Goal: Task Accomplishment & Management: Use online tool/utility

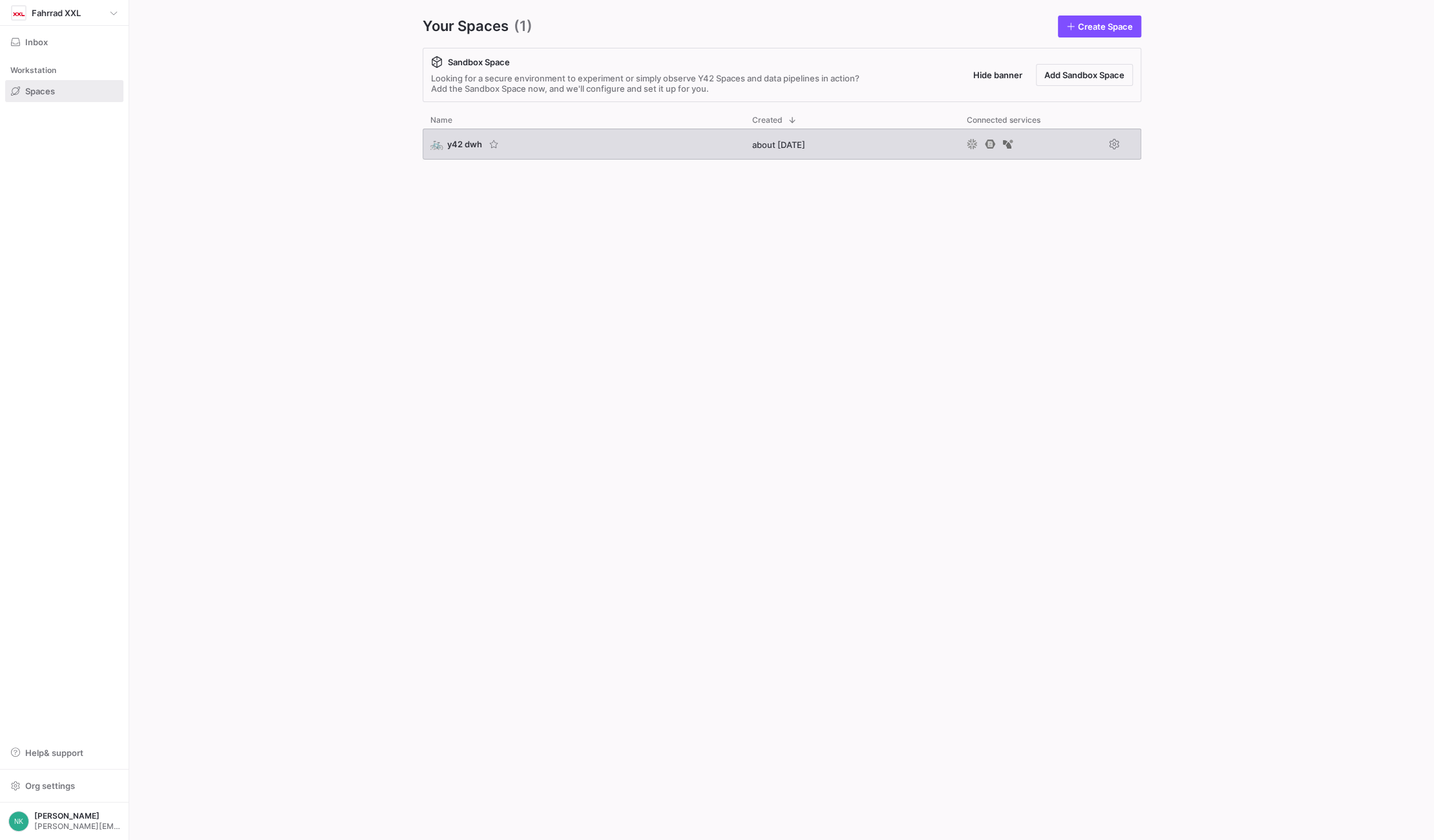
click at [457, 145] on span "y42 dwh" at bounding box center [464, 144] width 35 height 10
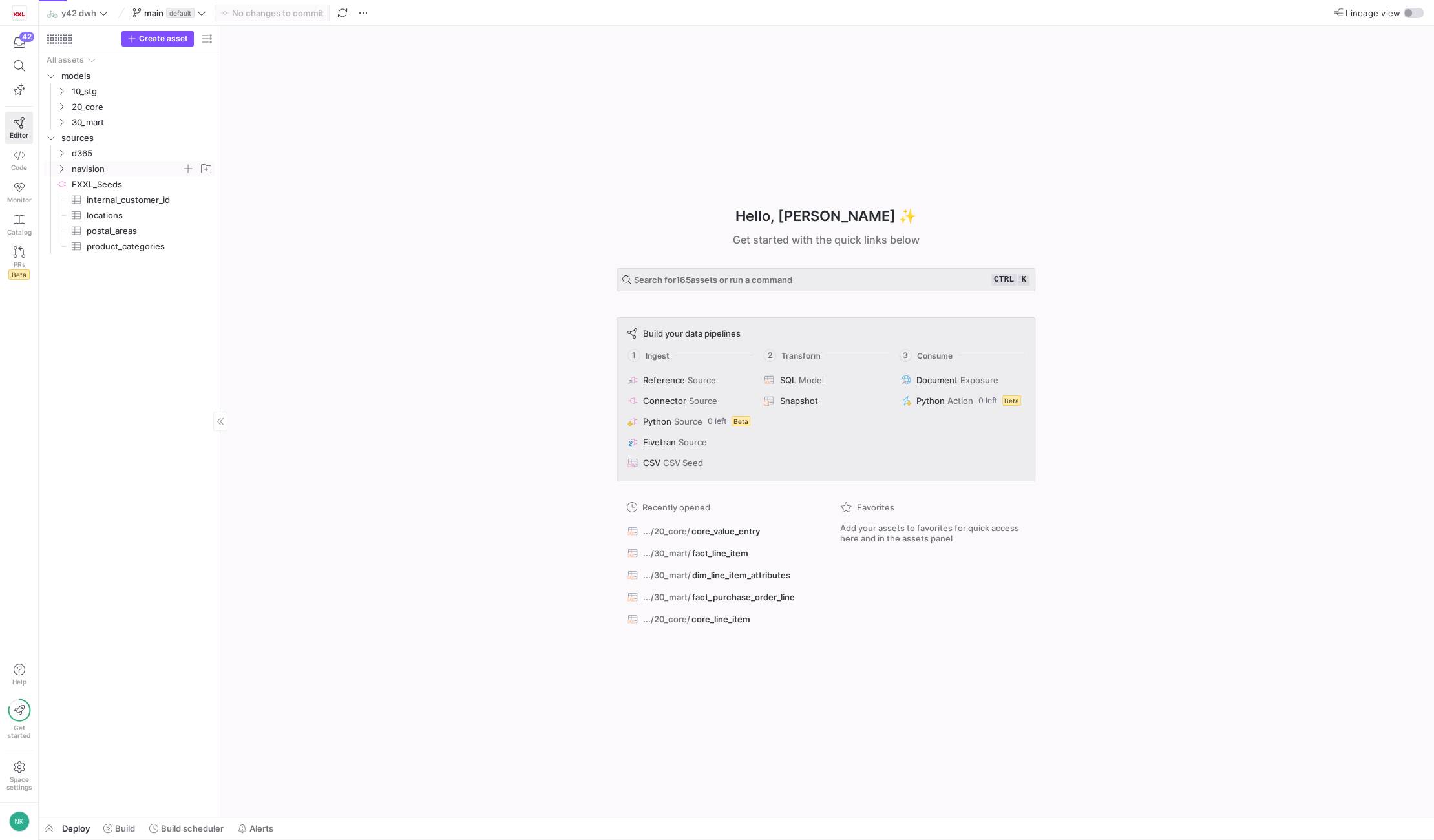
click at [62, 169] on icon "Press SPACE to select this row." at bounding box center [61, 168] width 3 height 7
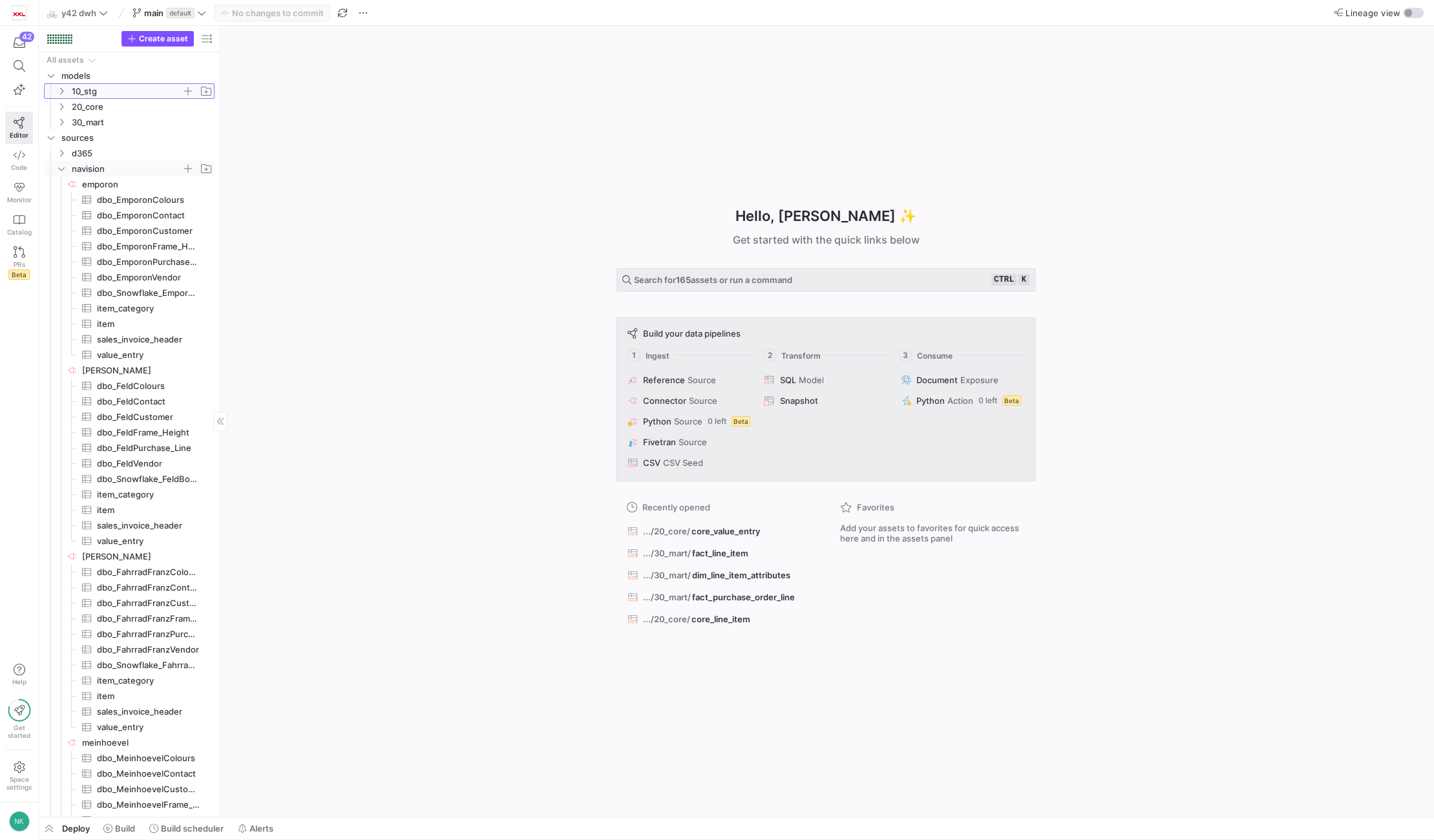
click at [63, 89] on icon "Press SPACE to select this row." at bounding box center [61, 91] width 9 height 8
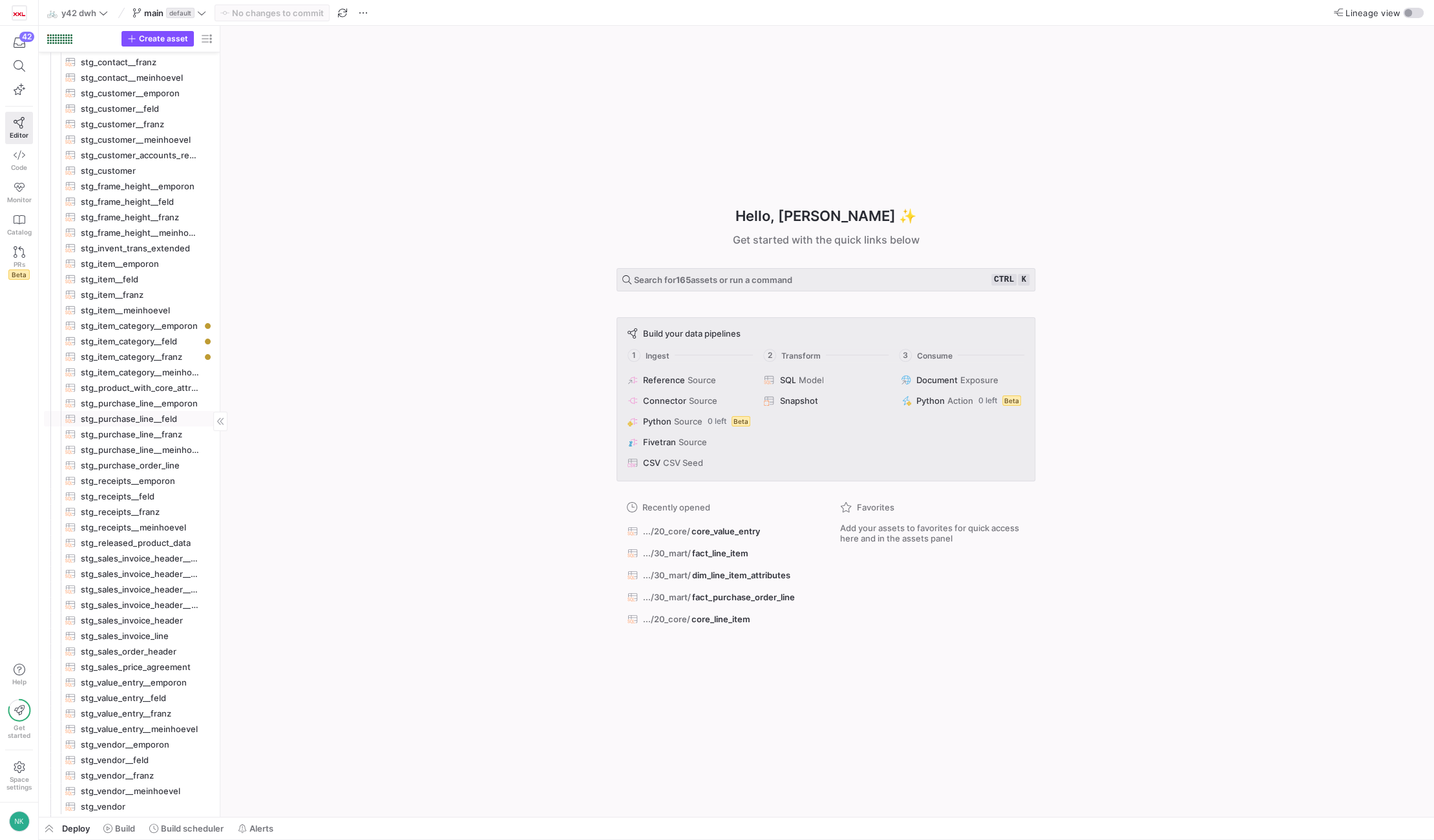
scroll to position [110, 0]
click at [140, 558] on span "stg_sales_invoice_header__emporon​​​​​​​​​​" at bounding box center [140, 555] width 119 height 15
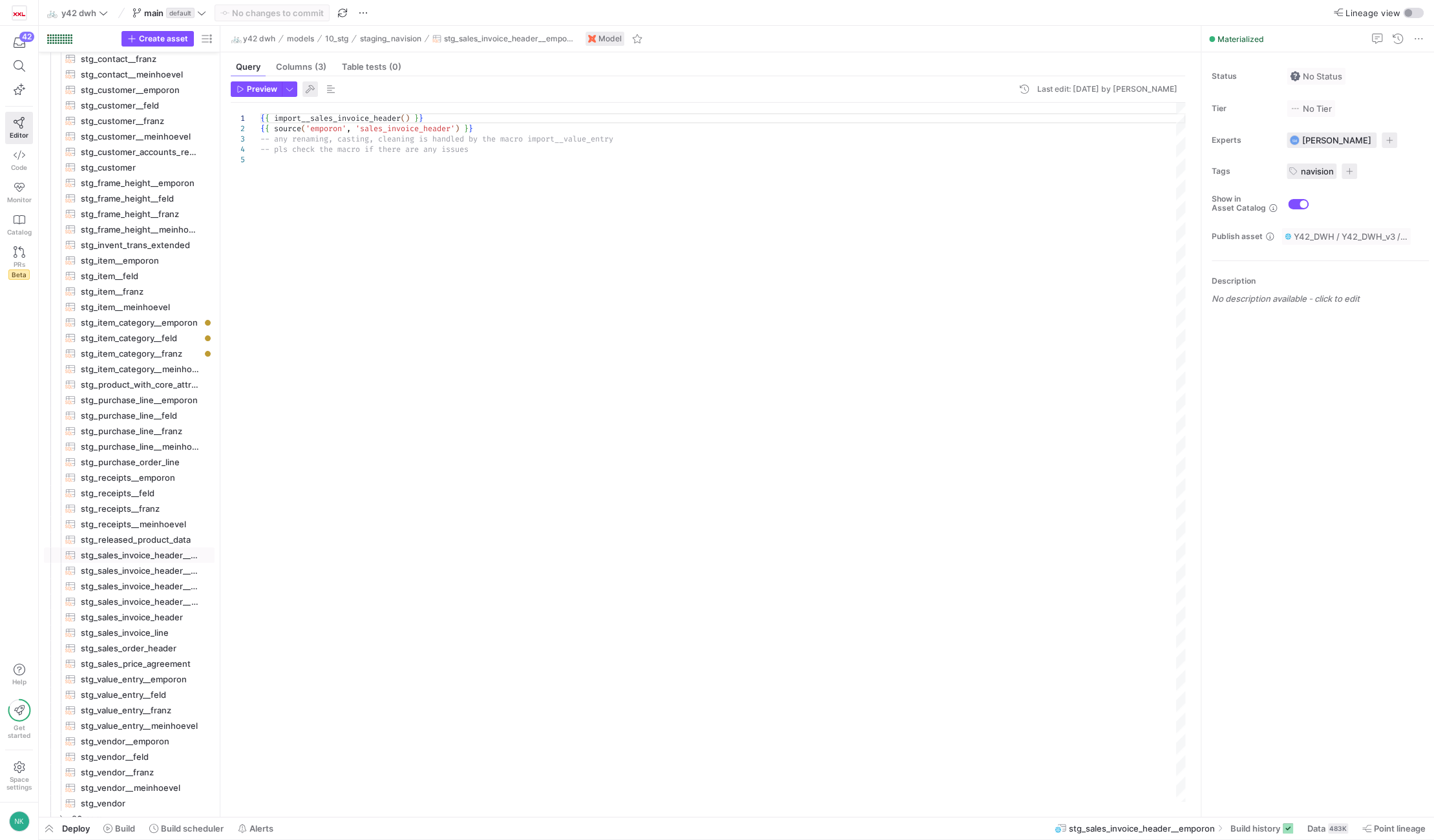
click at [309, 90] on span "button" at bounding box center [310, 89] width 16 height 16
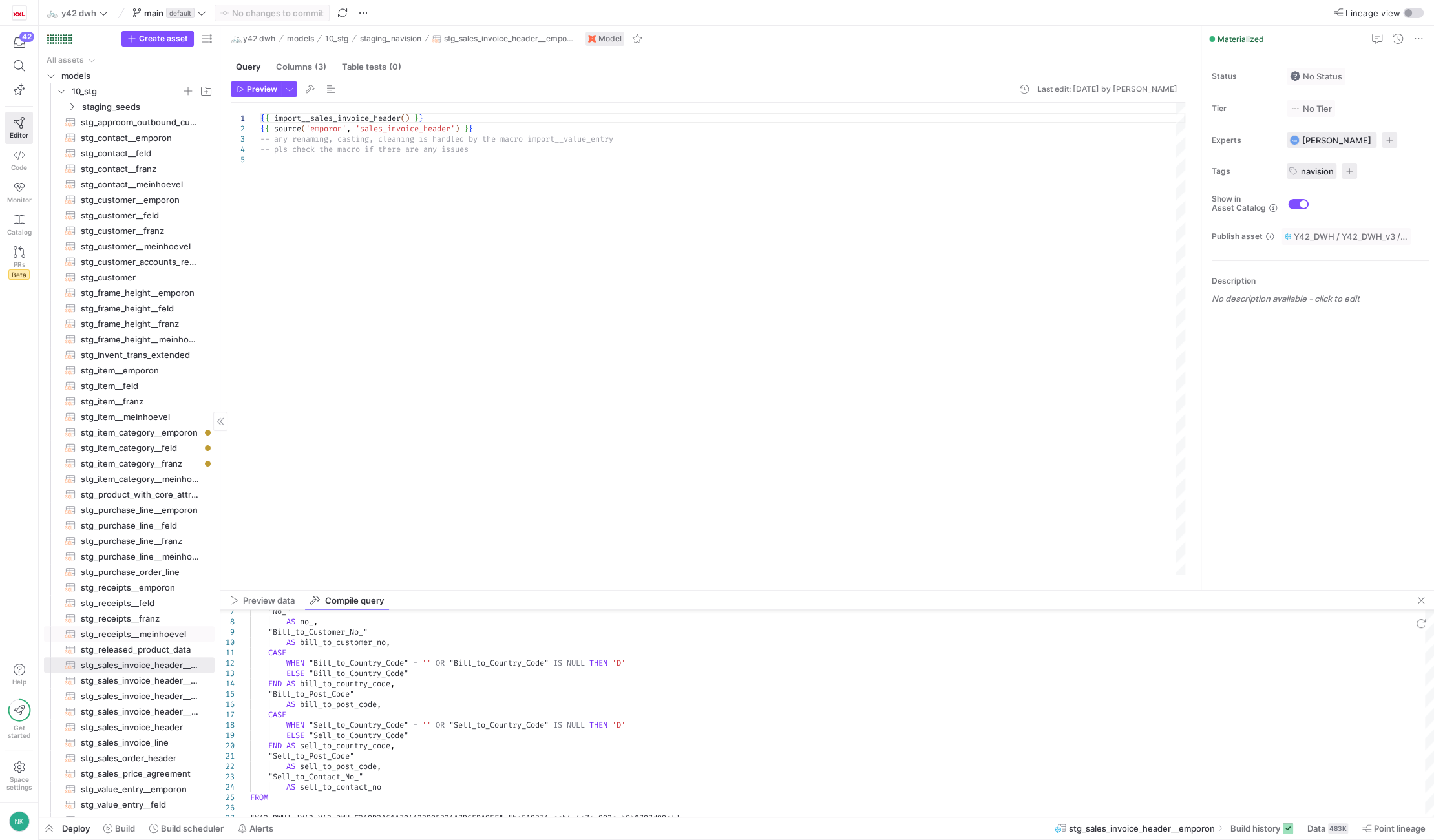
scroll to position [1, 0]
click at [121, 147] on span "stg_contact__feld​​​​​​​​​​" at bounding box center [140, 152] width 119 height 15
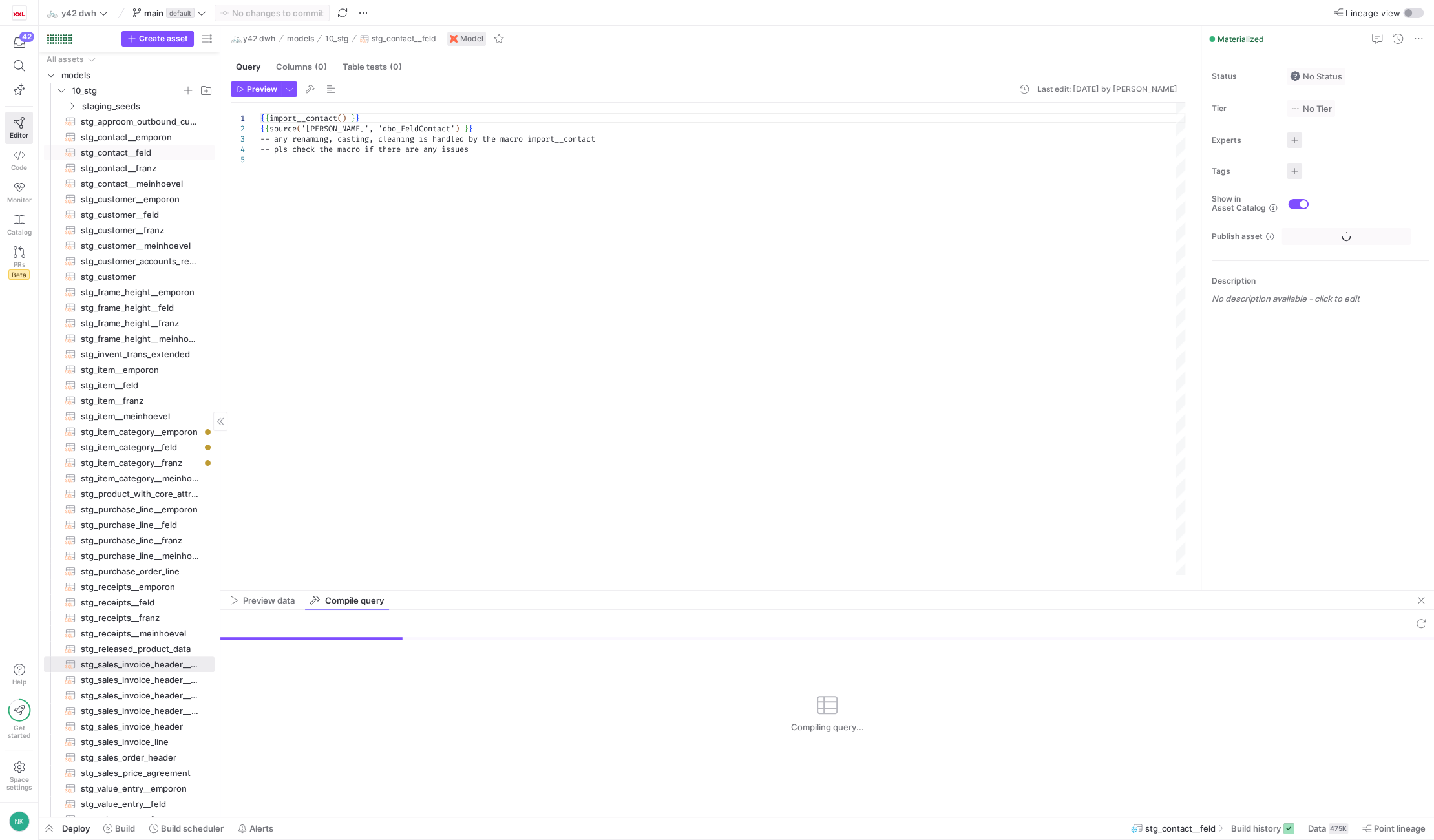
type textarea "{{ import__contact() }} {{ source('[PERSON_NAME]', 'dbo_FeldContact') }} -- any…"
click at [310, 90] on span "button" at bounding box center [310, 89] width 16 height 16
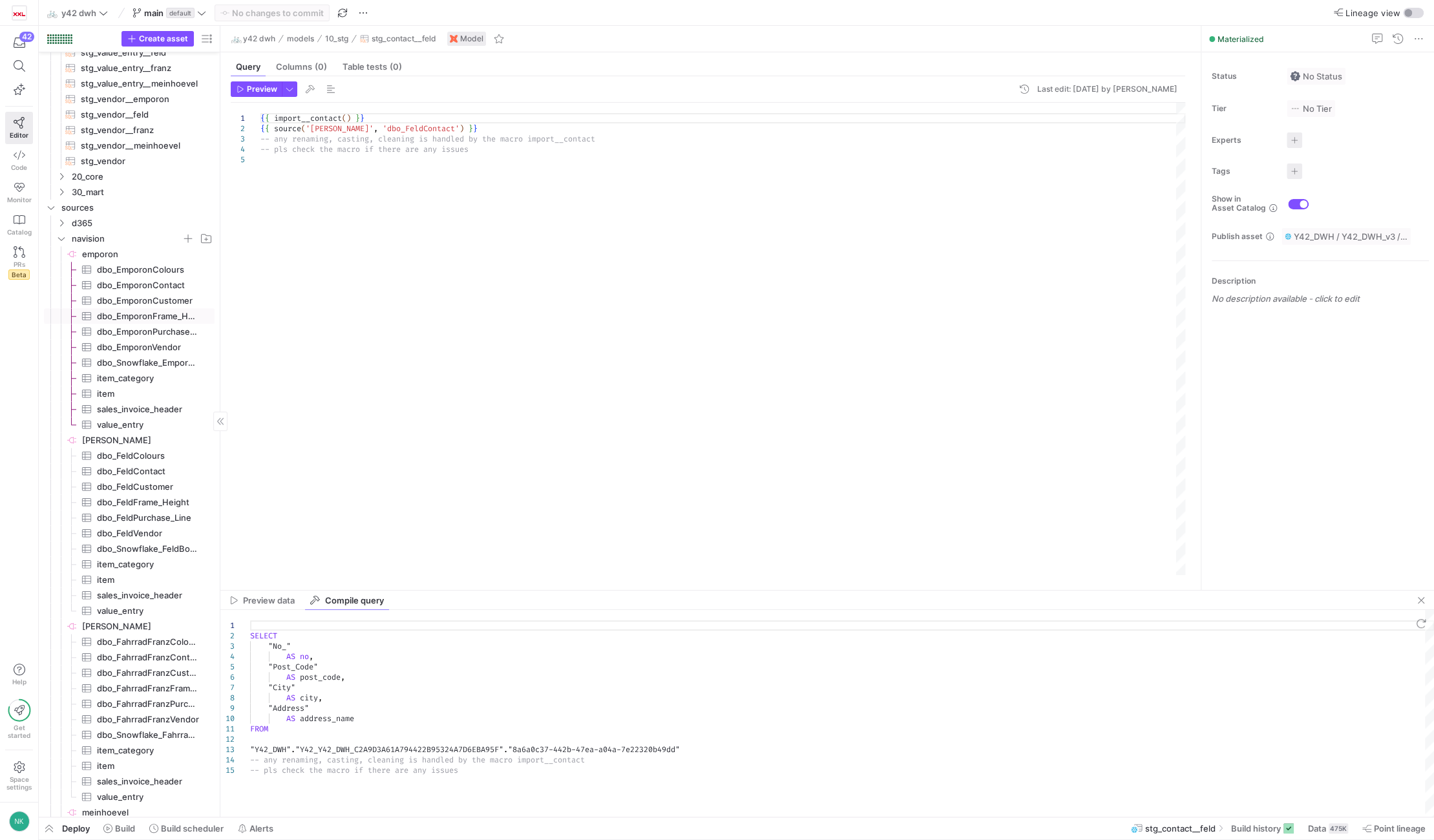
scroll to position [750, 0]
click at [101, 253] on span "emporon​​​​​​​​" at bounding box center [147, 256] width 131 height 15
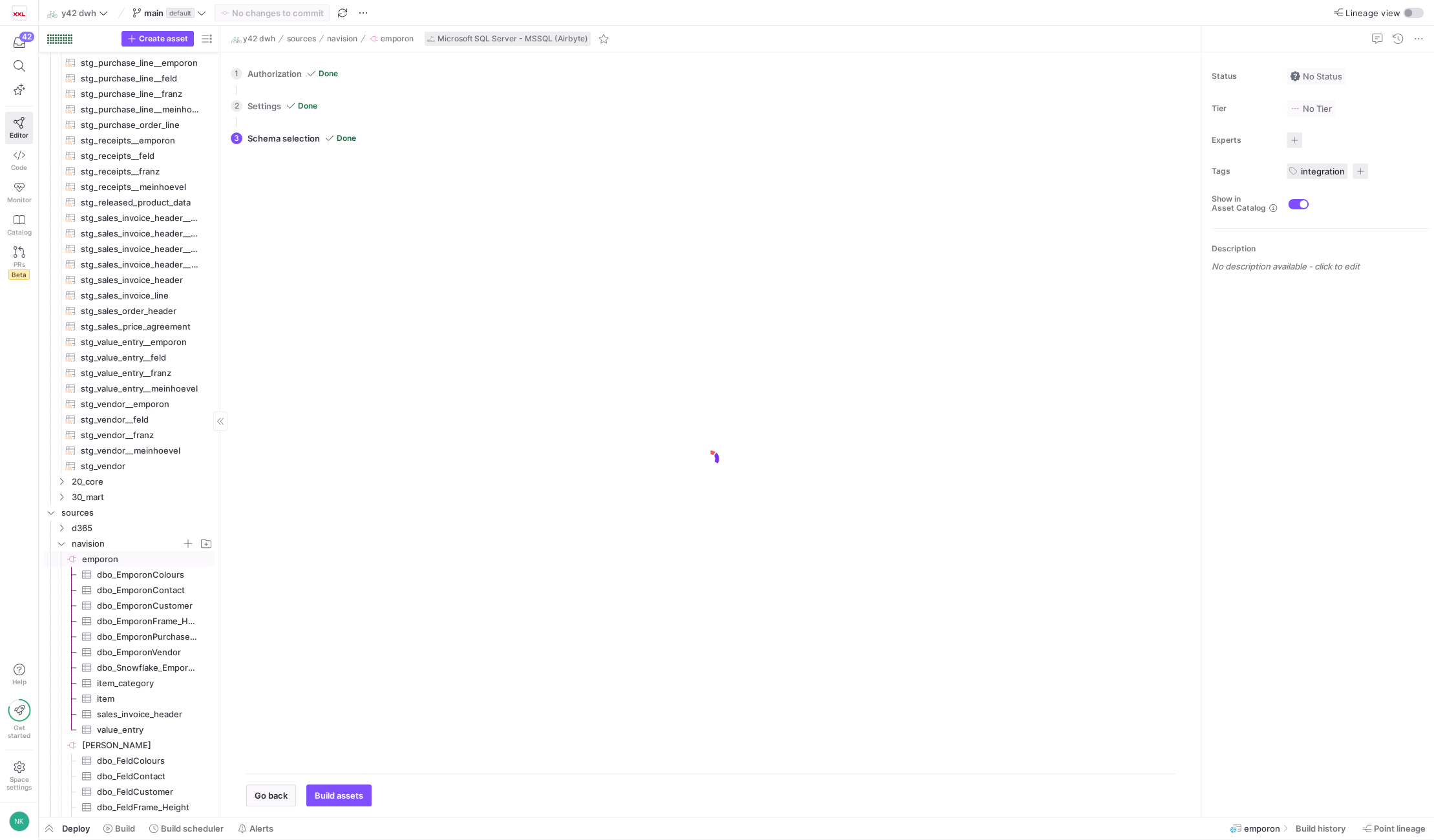
scroll to position [450, 0]
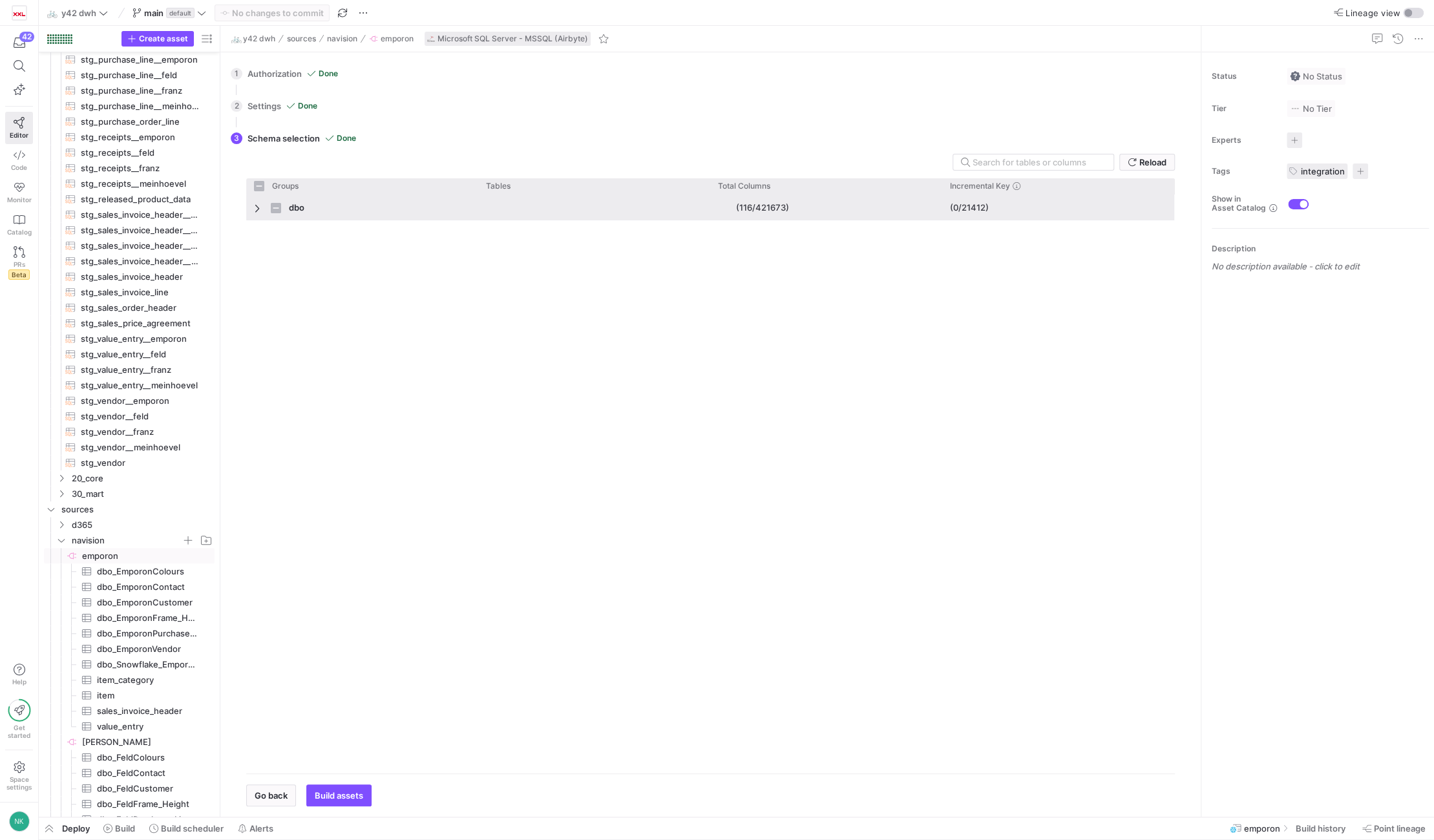
click at [259, 209] on span "Press SPACE to select this row." at bounding box center [258, 208] width 9 height 10
checkbox input "false"
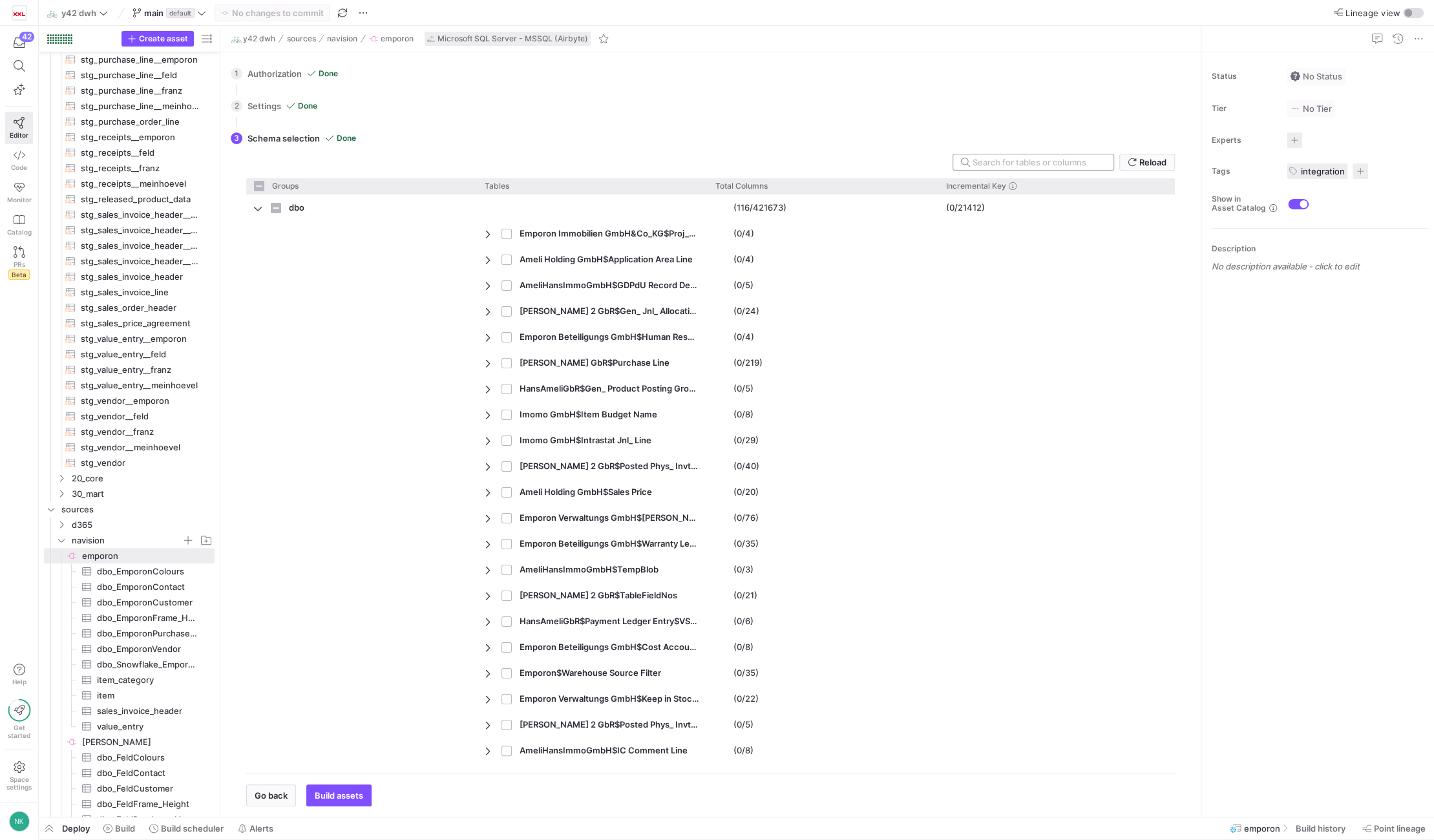
click at [1016, 163] on input "text" at bounding box center [1037, 162] width 131 height 10
type input "Em"
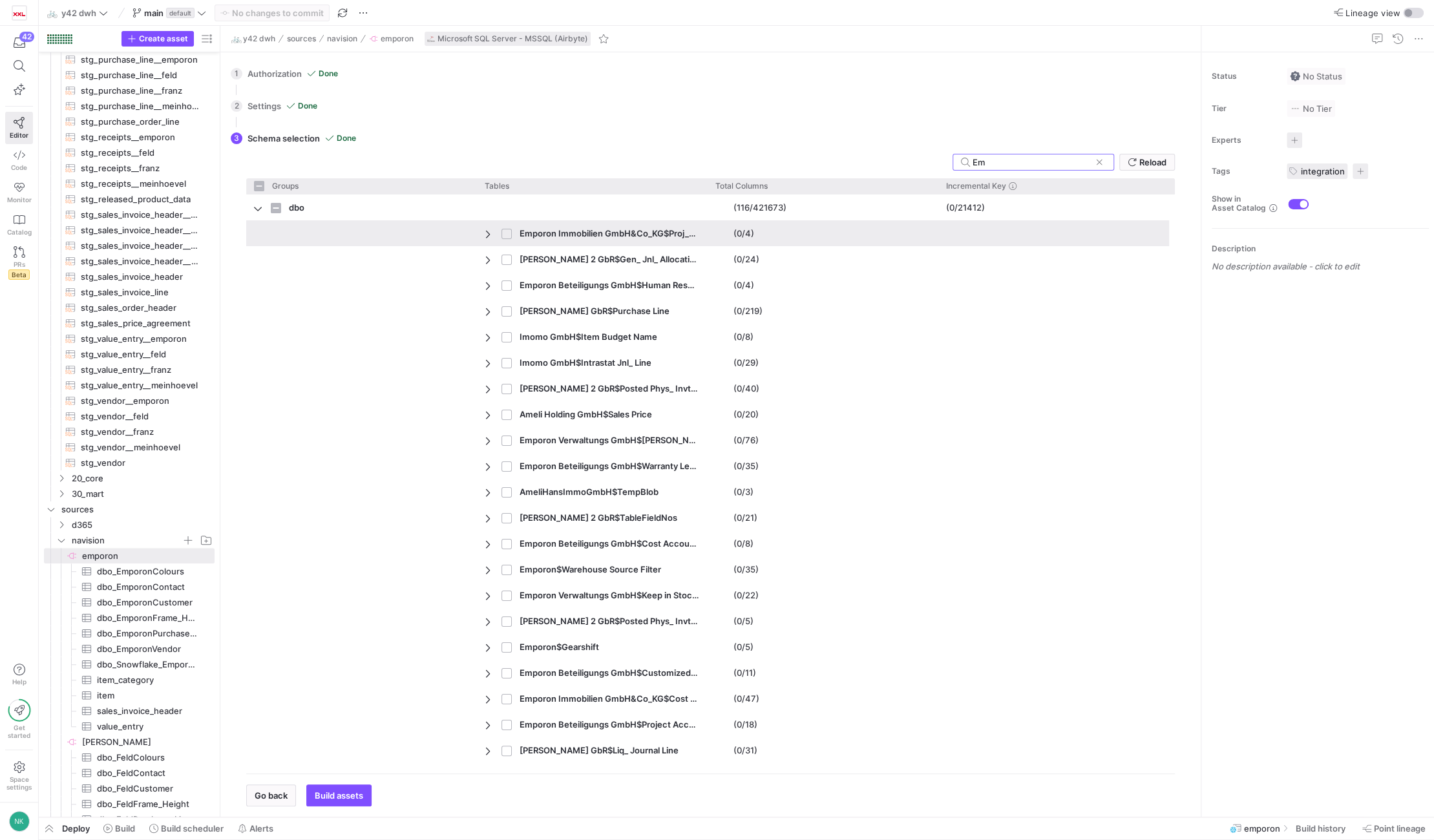
checkbox input "false"
type input "Emporon"
checkbox input "false"
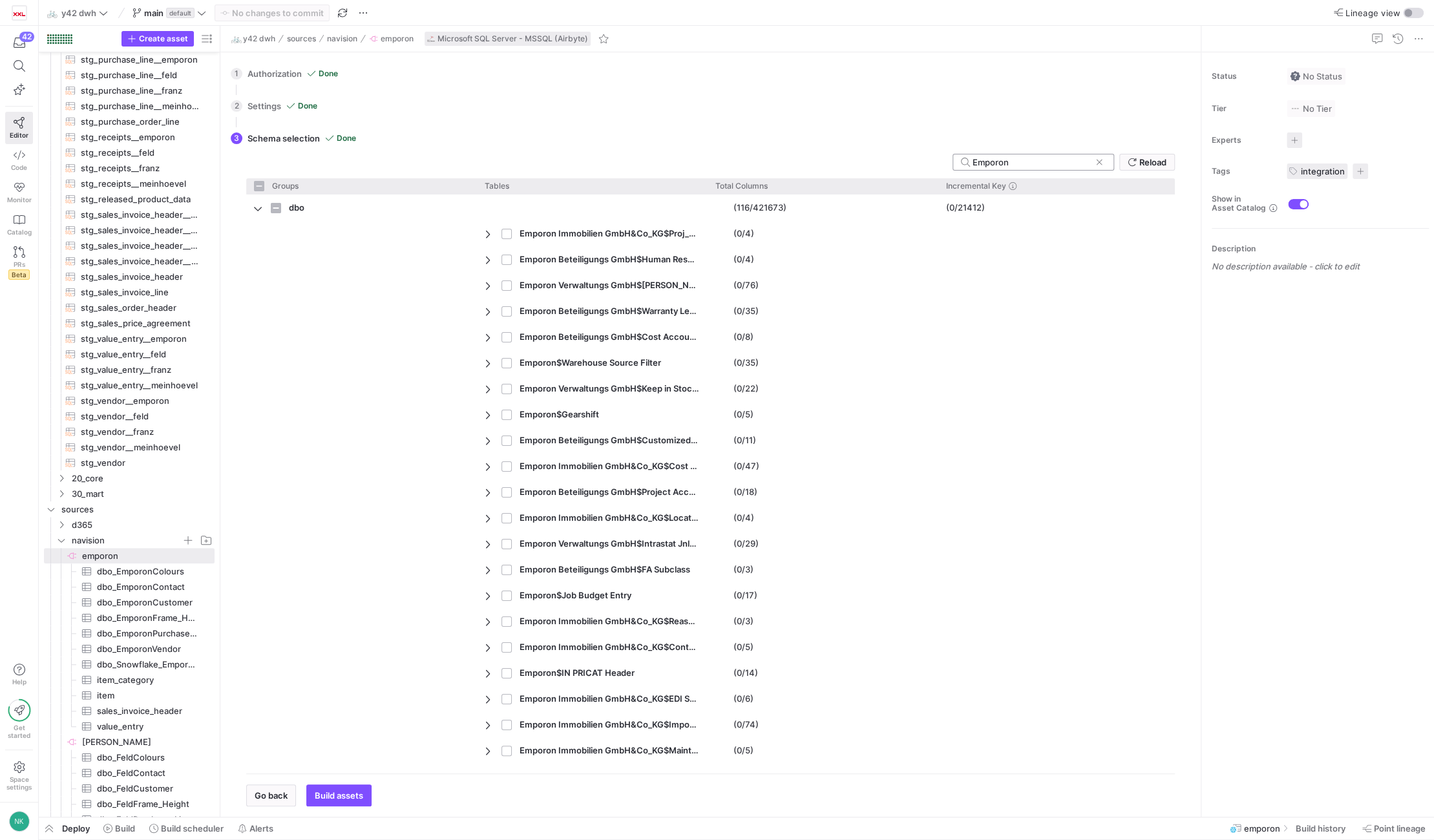
type input "Emporon$"
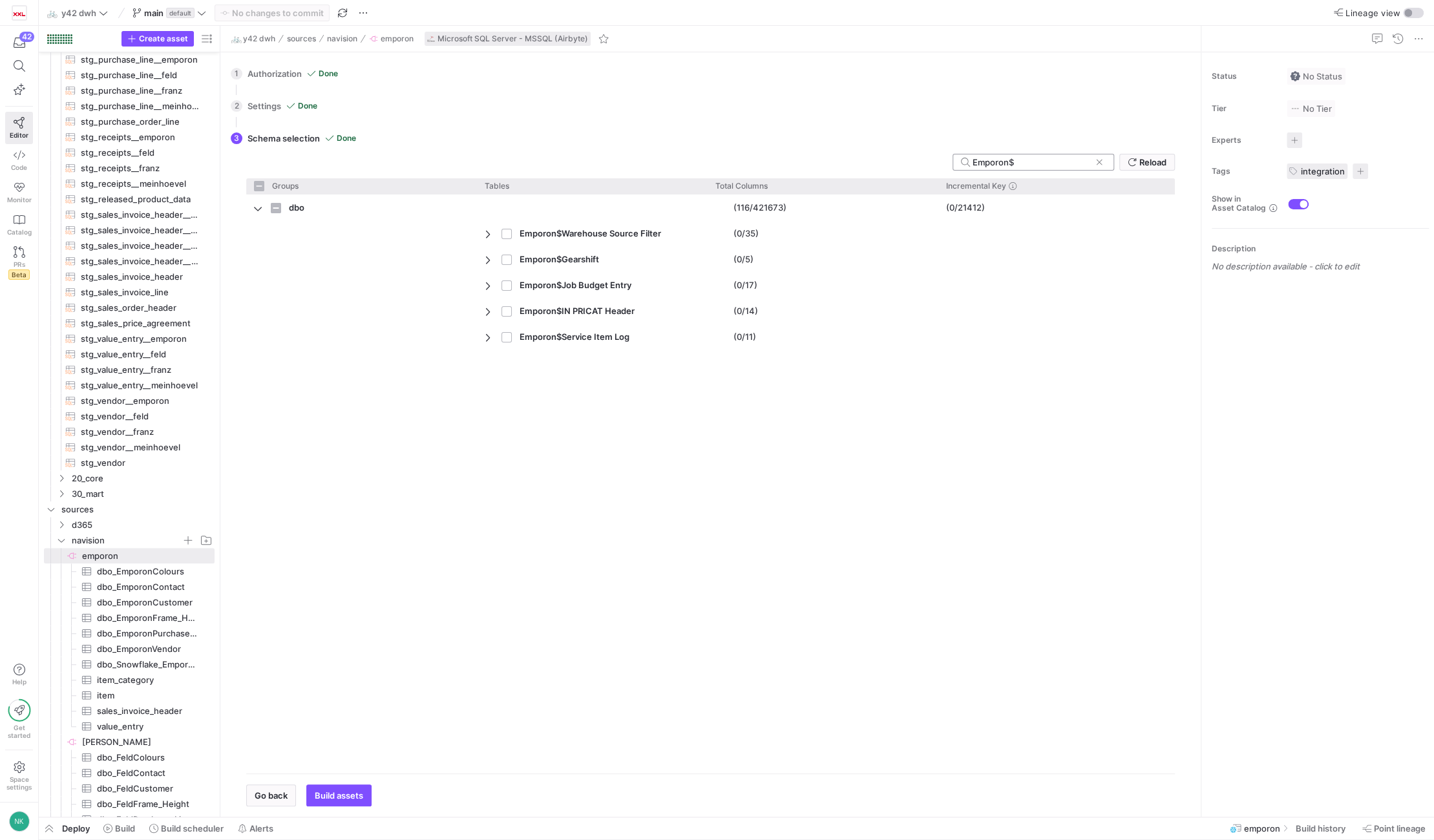
checkbox input "false"
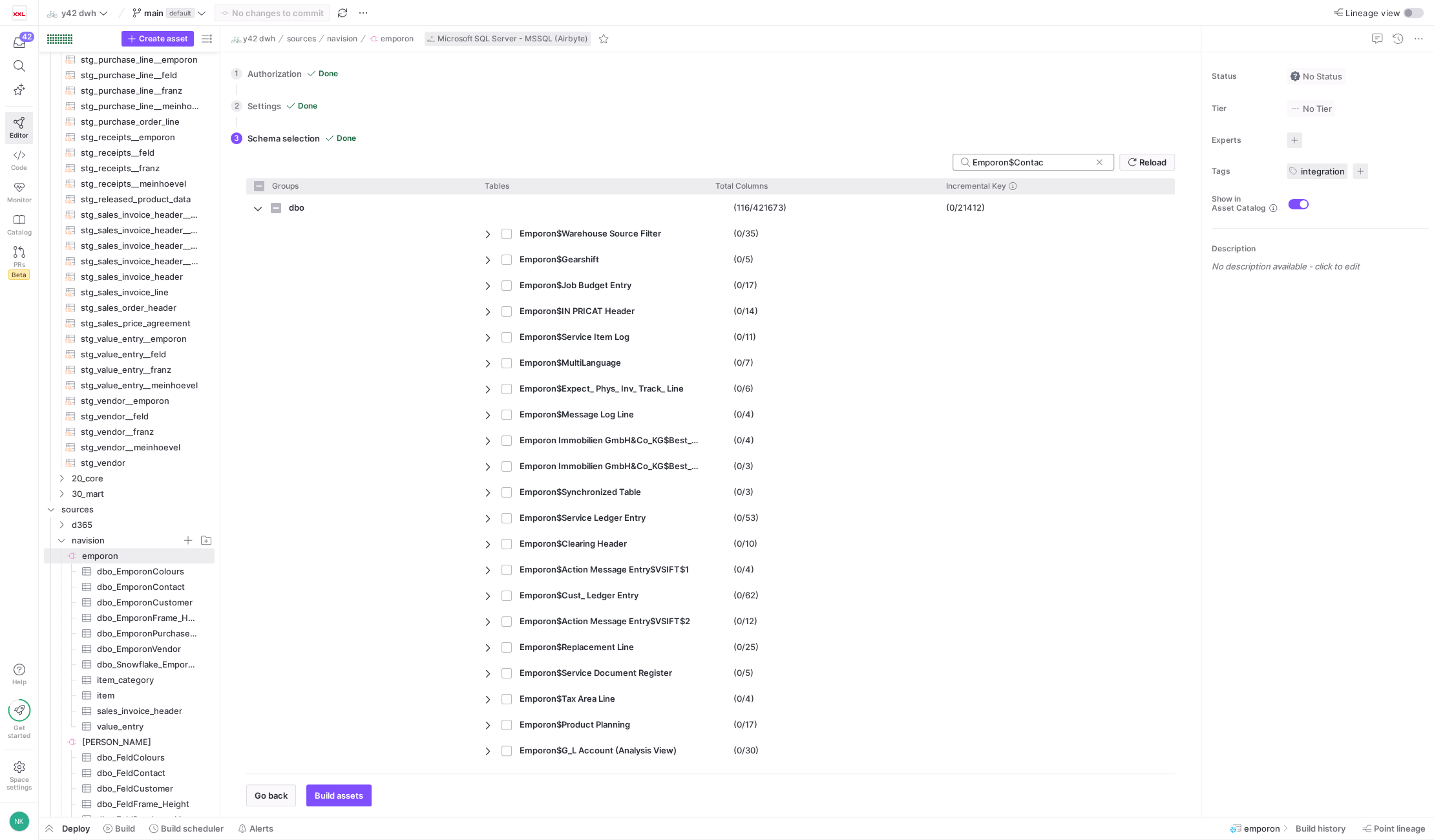
type input "Emporon$Contact"
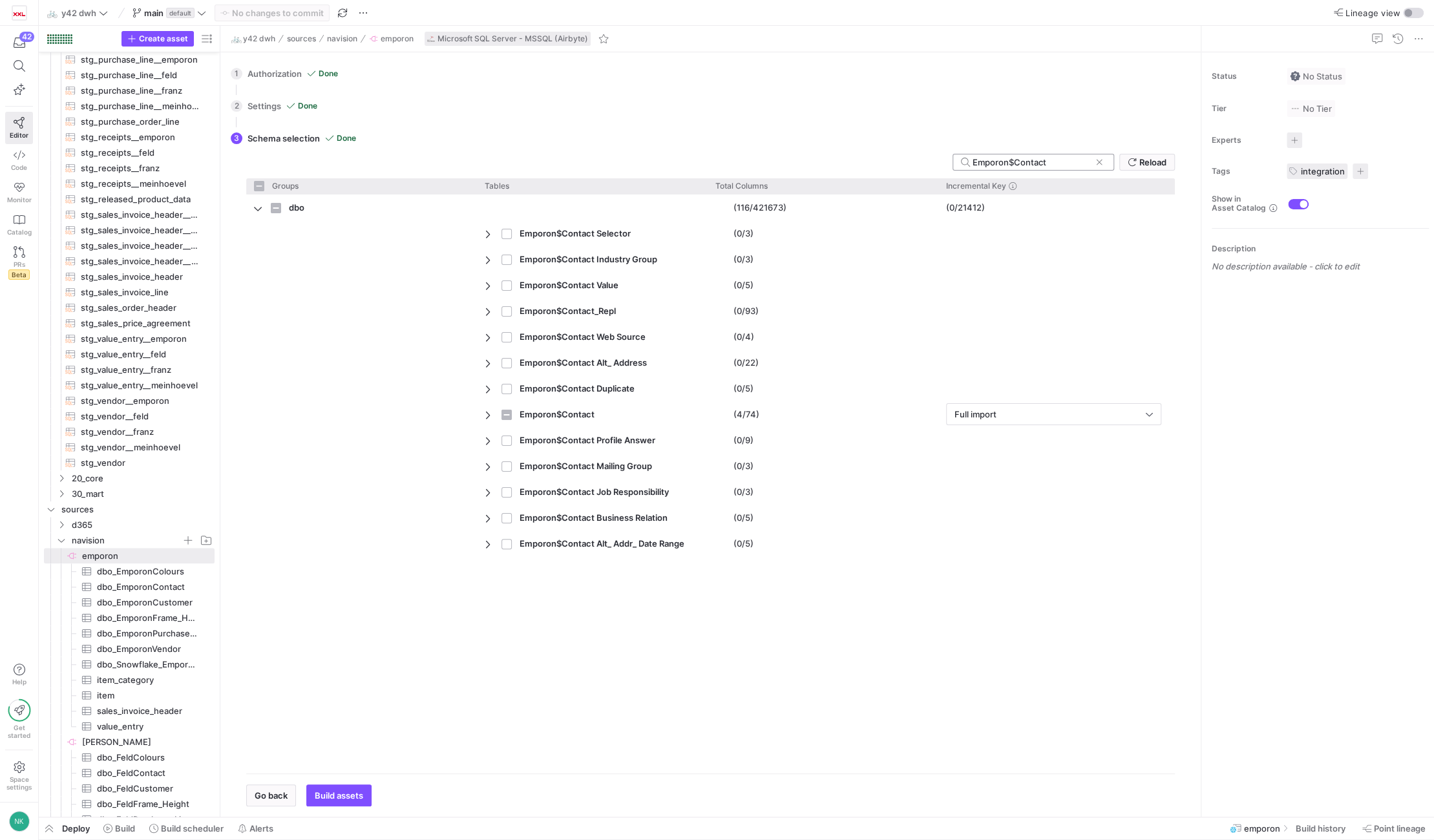
checkbox input "false"
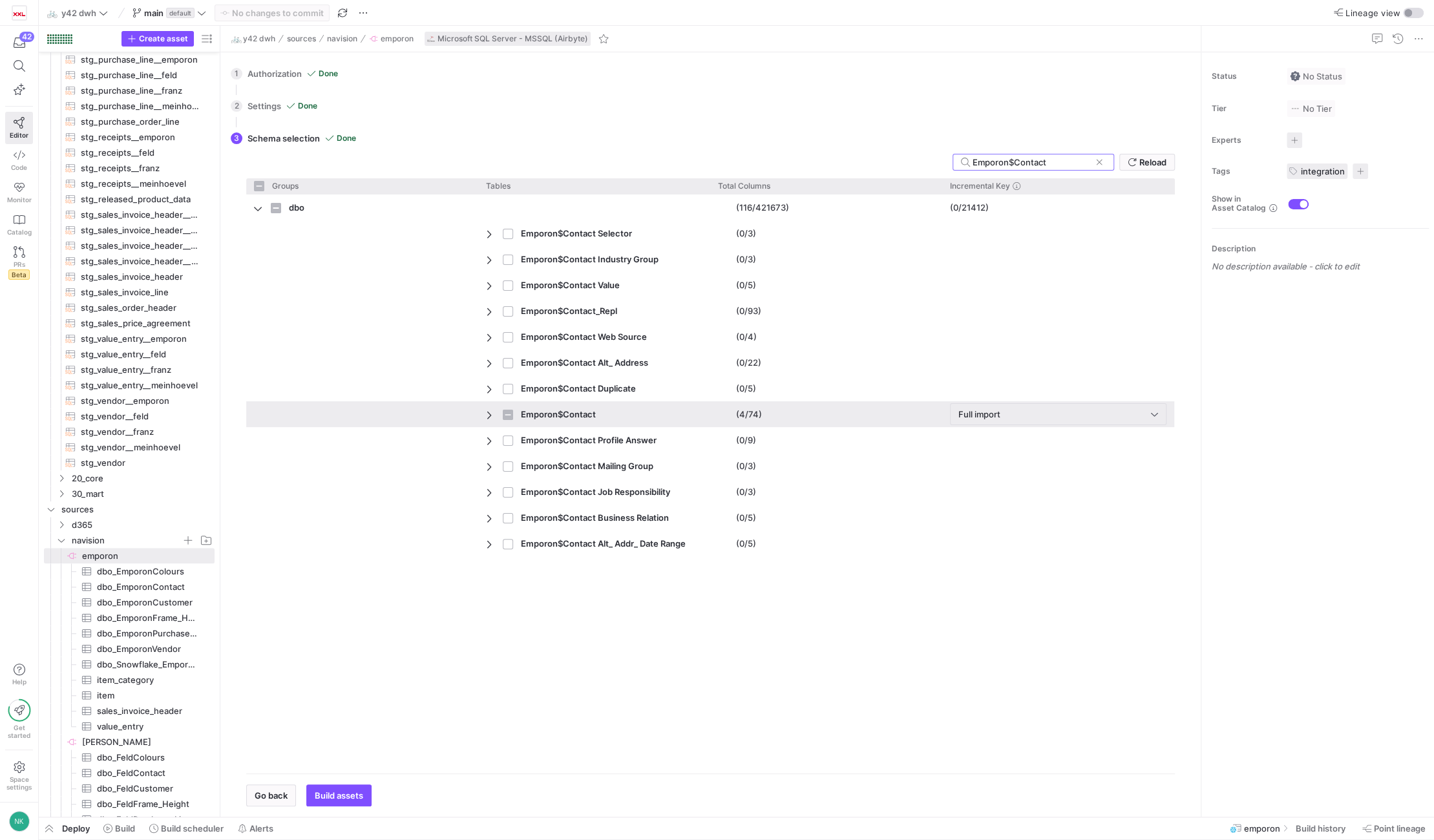
type input "Emporon$Contact"
click at [488, 418] on span "Press SPACE to select this row." at bounding box center [490, 415] width 9 height 10
checkbox input "false"
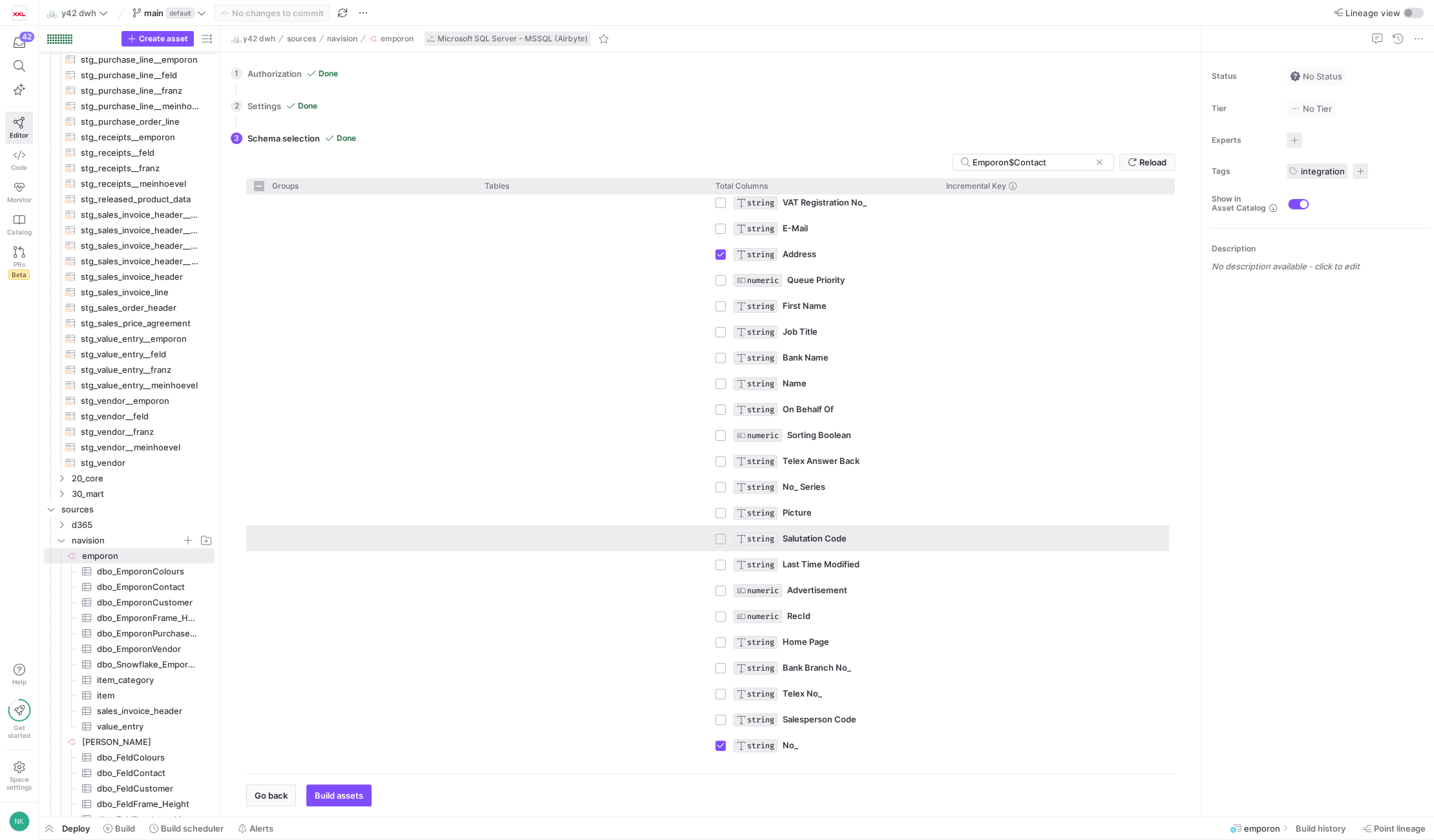
scroll to position [0, 0]
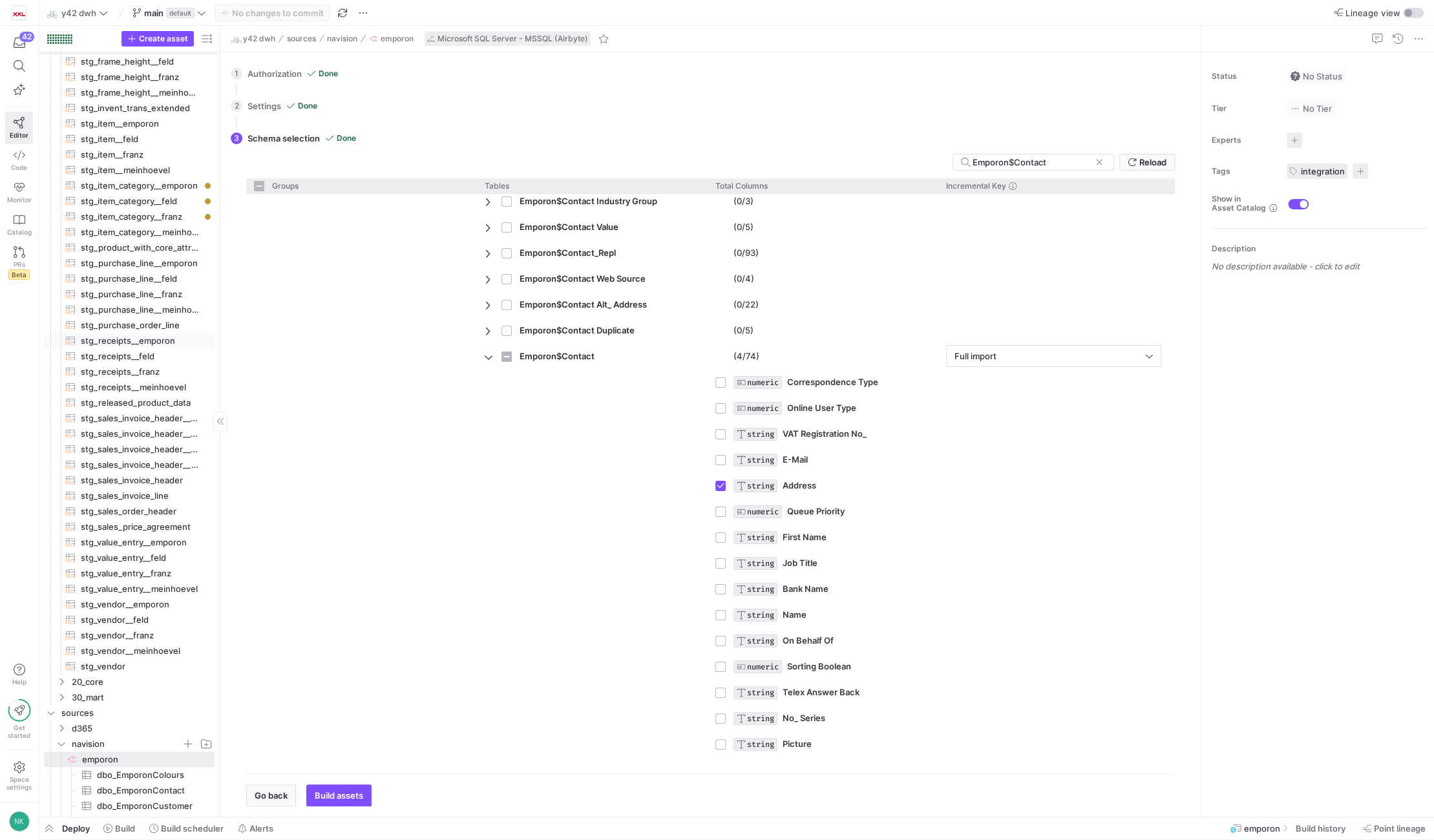
click at [136, 347] on span "stg_receipts__emporon​​​​​​​​​​" at bounding box center [140, 340] width 119 height 15
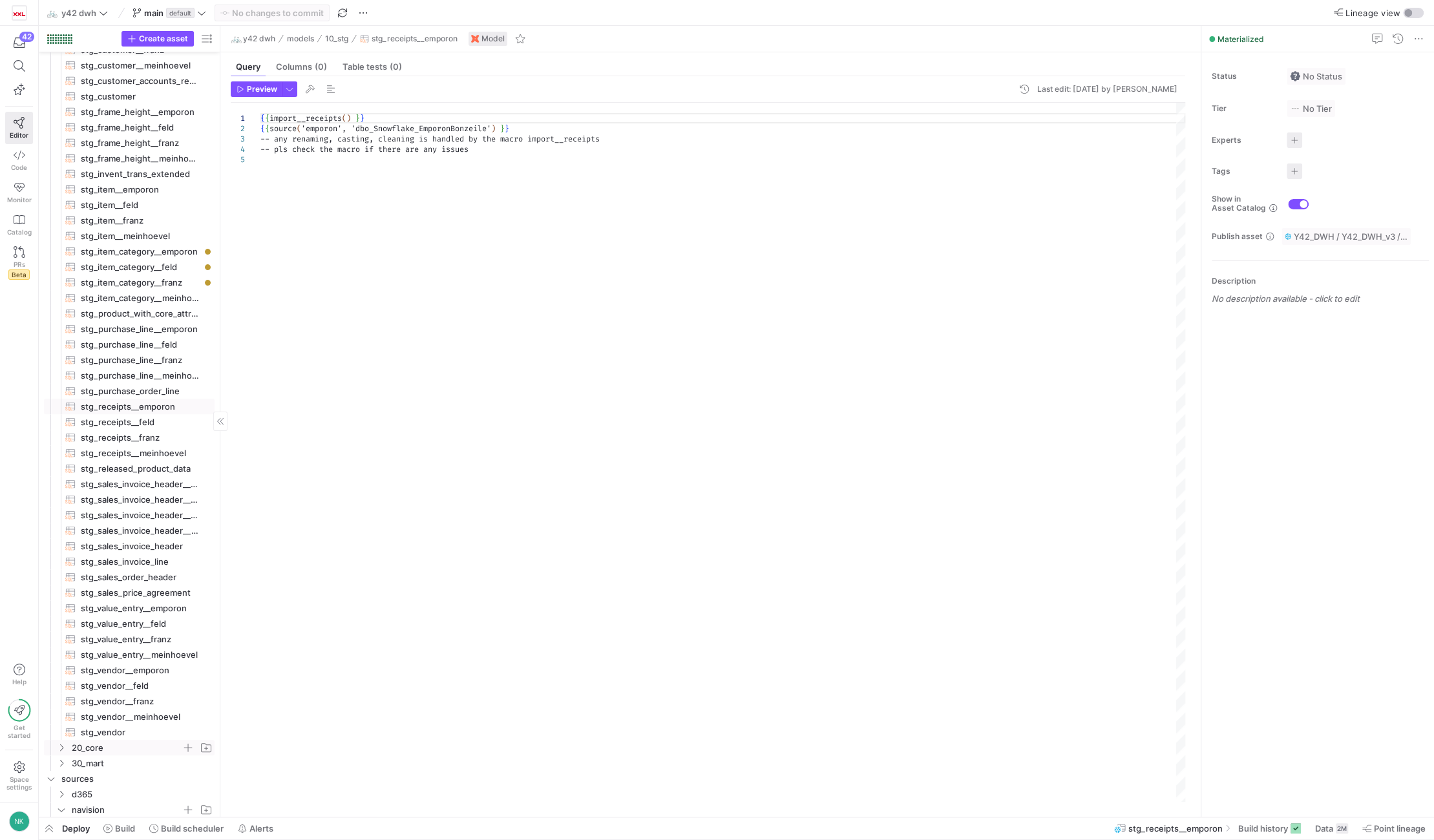
click at [62, 750] on icon "Press SPACE to select this row." at bounding box center [61, 748] width 9 height 8
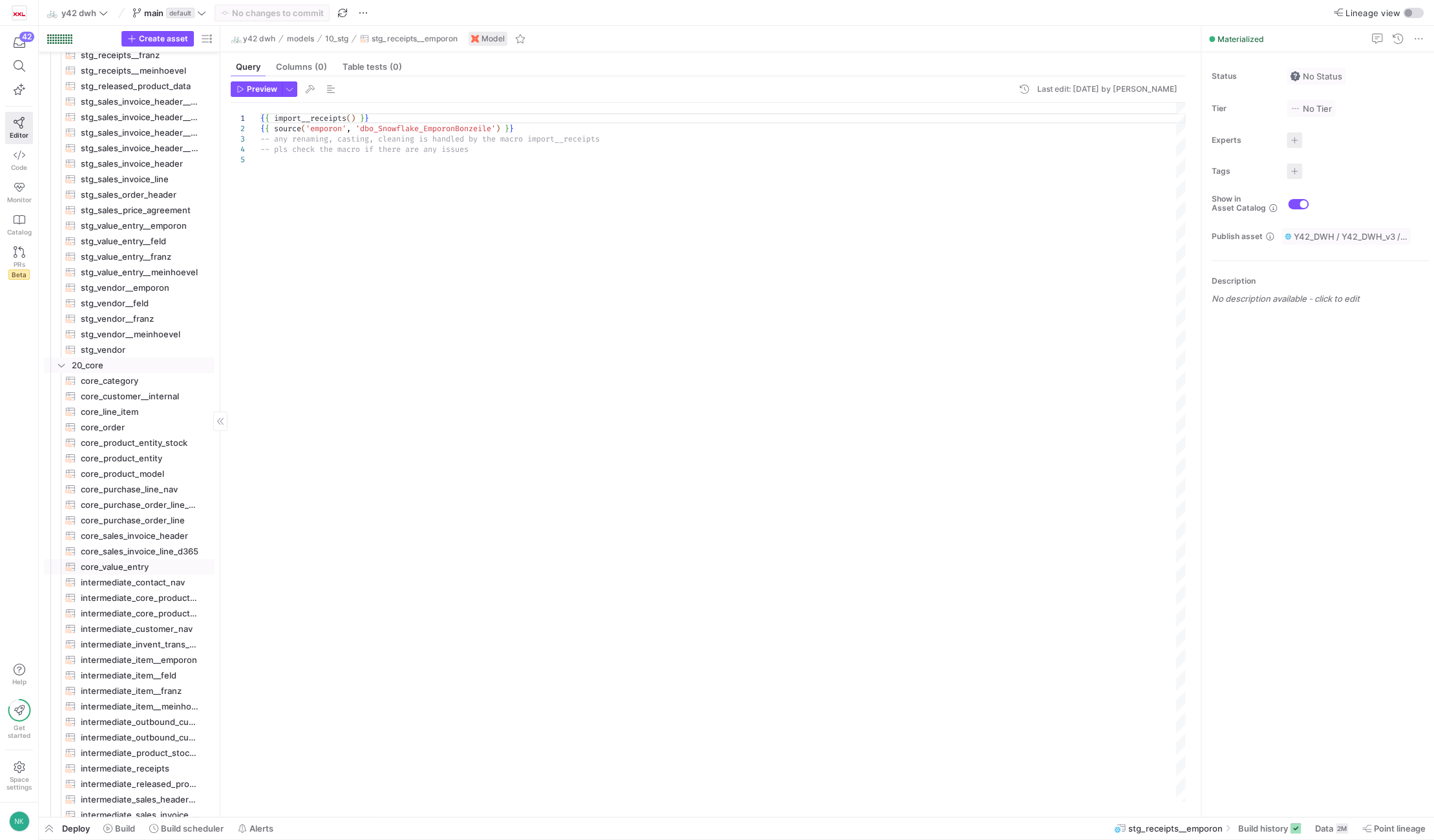
click at [129, 564] on span "core_value_entry​​​​​​​​​​" at bounding box center [140, 567] width 119 height 15
type textarea "{% set import_condition = " WHERE ABS(sales_amount_actual) < POWER(10,8) " %} -…"
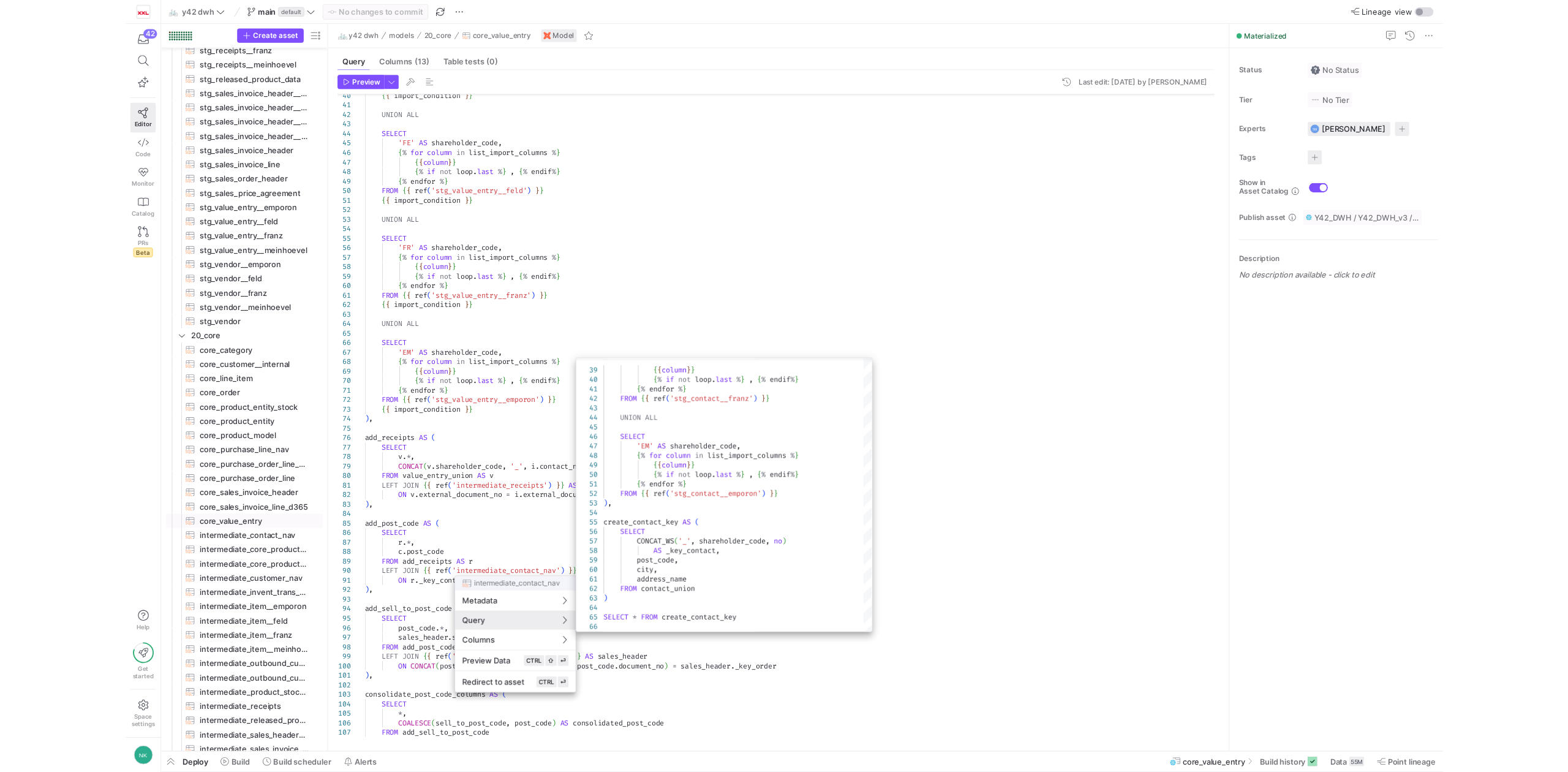
scroll to position [535, 0]
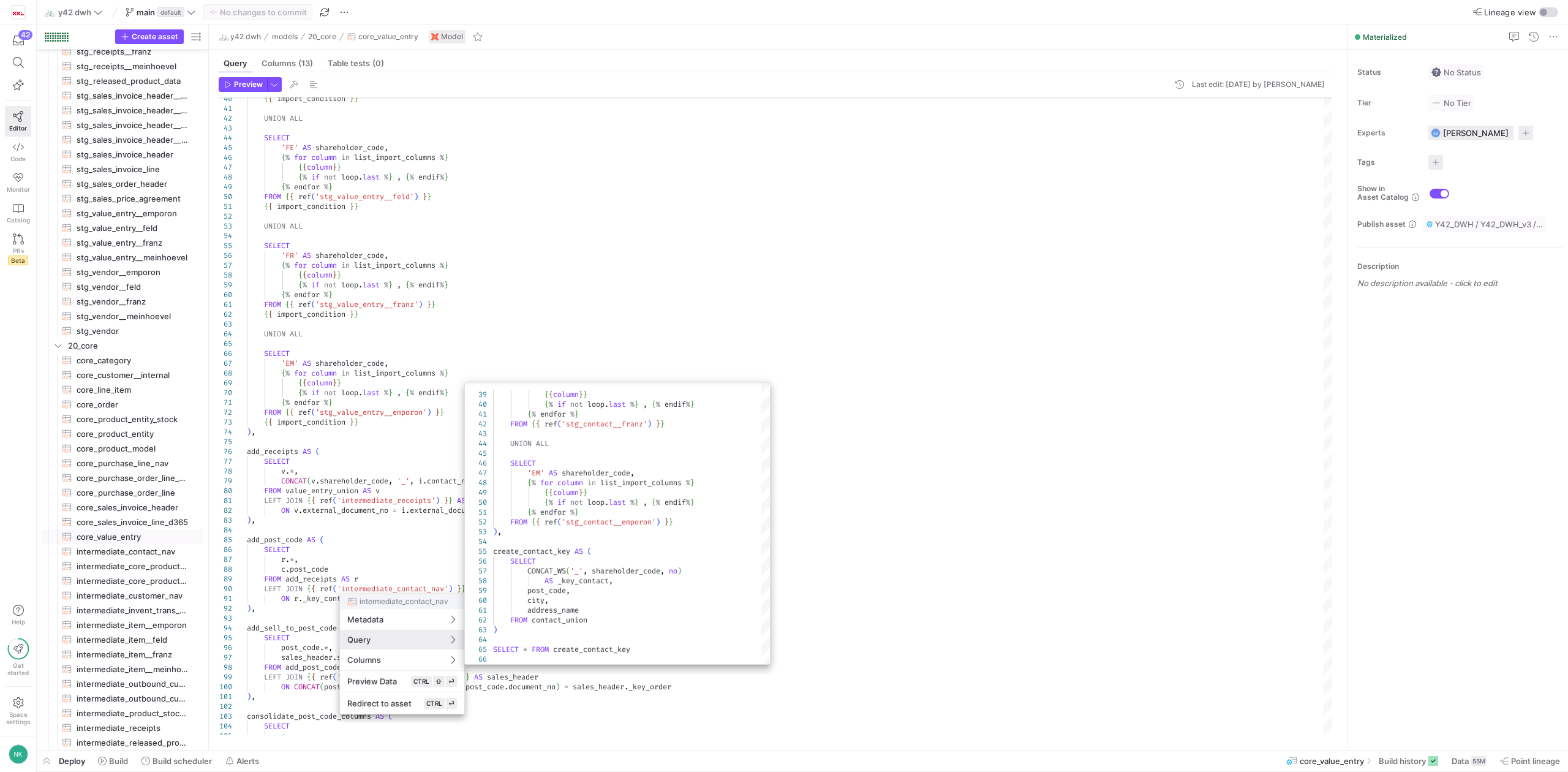
click at [724, 320] on div at bounding box center [784, 386] width 1568 height 772
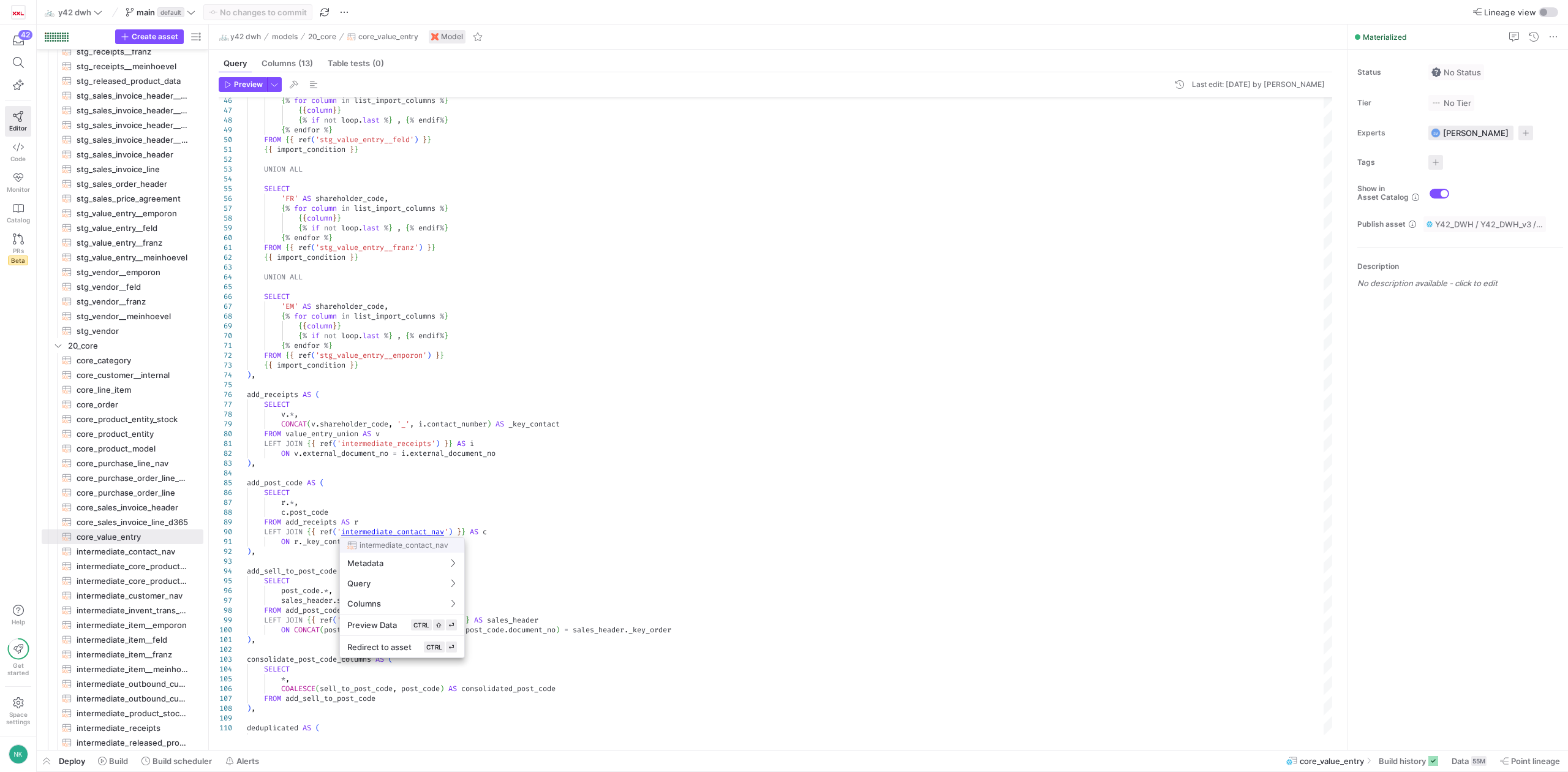
click at [414, 532] on div at bounding box center [784, 386] width 1568 height 772
click at [414, 532] on div "{ % for column in list_import_columns % } { { column } } { % if not loop . last…" at bounding box center [789, 409] width 1085 height 1530
type textarea "-- SET IMPORT COLS -- this is a list of columns to be imported from Contact, --…"
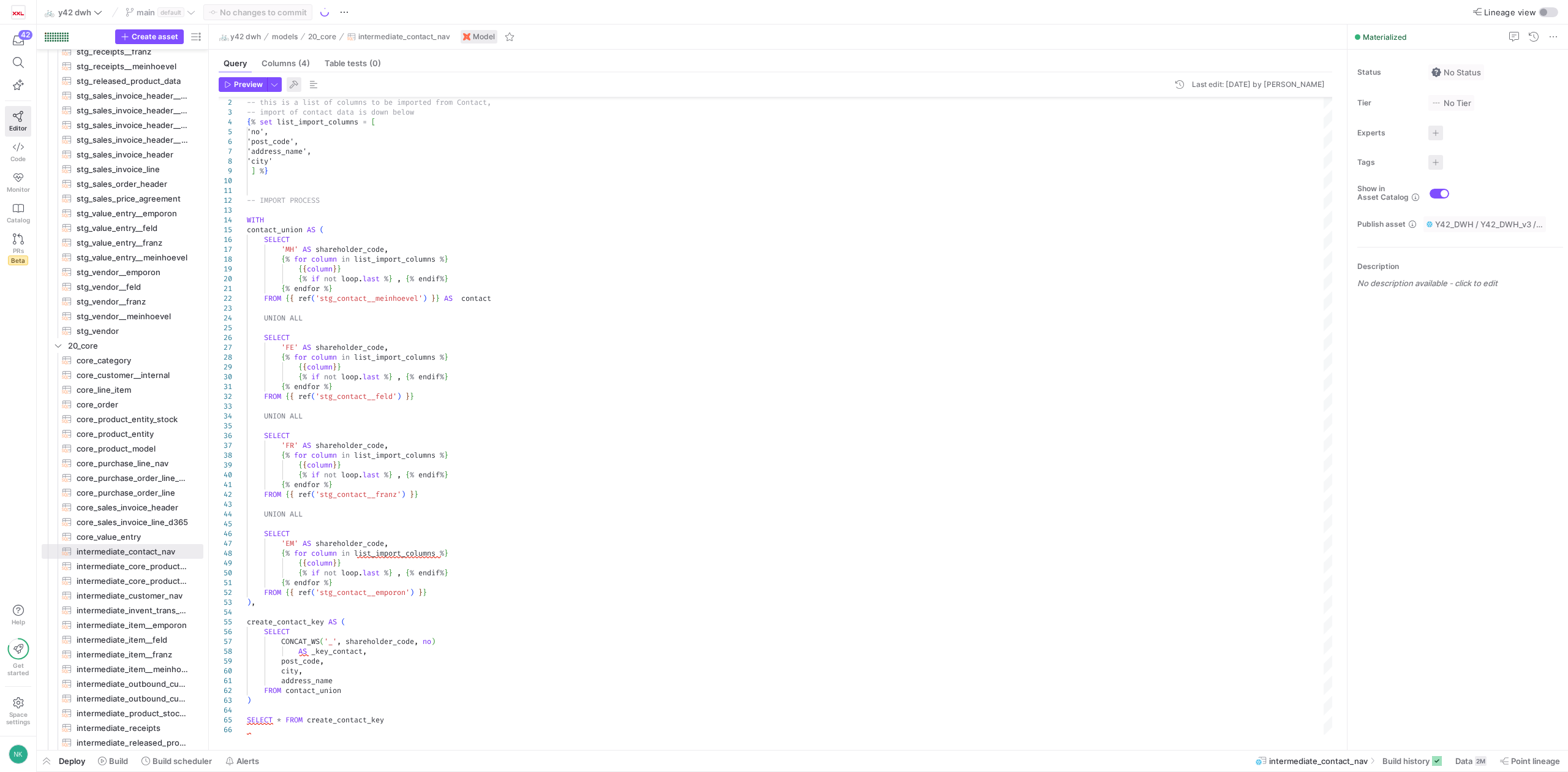
click at [292, 84] on span "button" at bounding box center [294, 84] width 15 height 15
type textarea "-- SET IMPORT COLS -- this is a list of columns to be imported from Contact, --…"
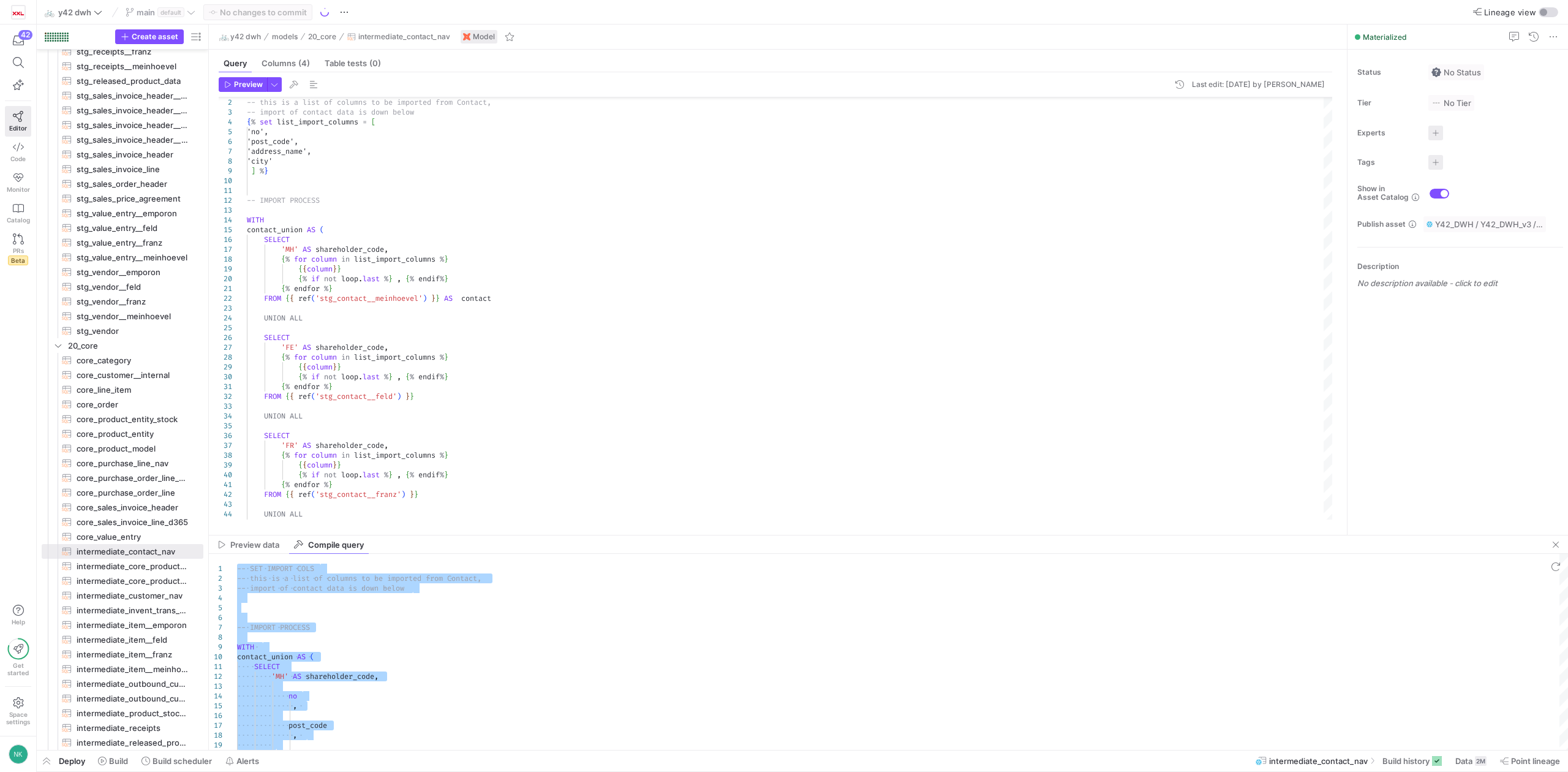
click at [191, 15] on icon at bounding box center [191, 11] width 9 height 9
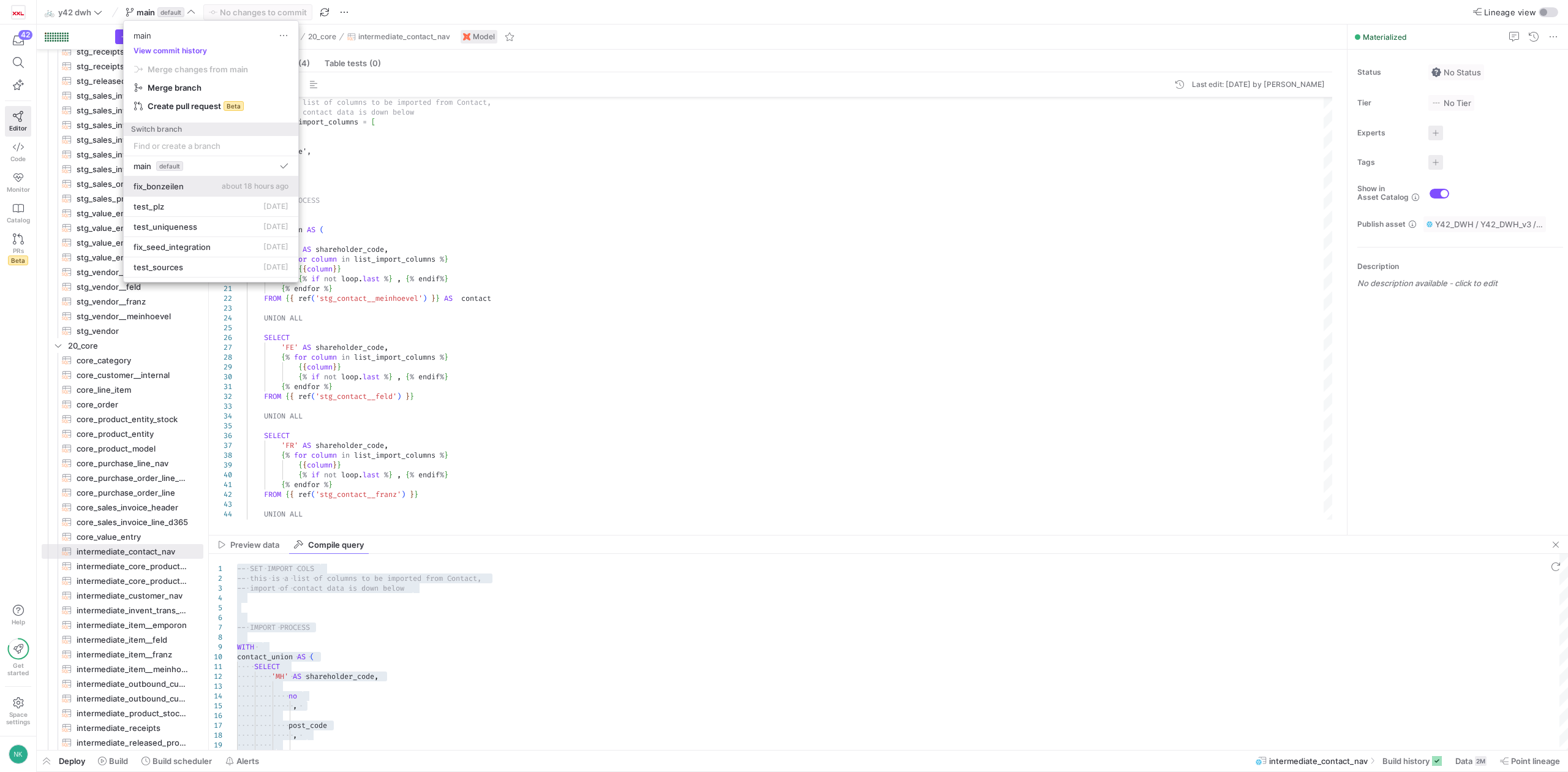
click at [181, 184] on span "fix_bonzeilen" at bounding box center [158, 186] width 50 height 9
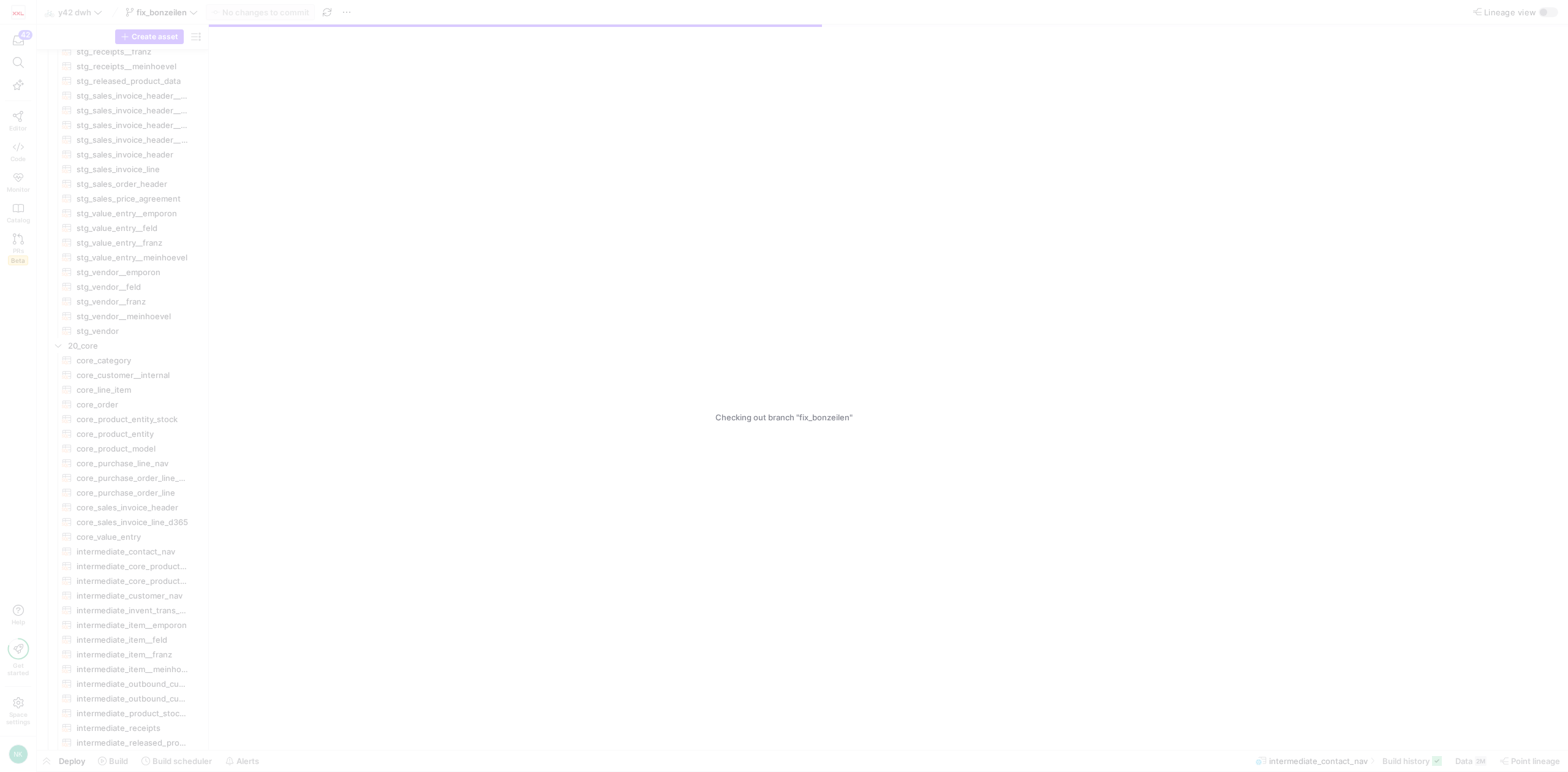
scroll to position [157, 0]
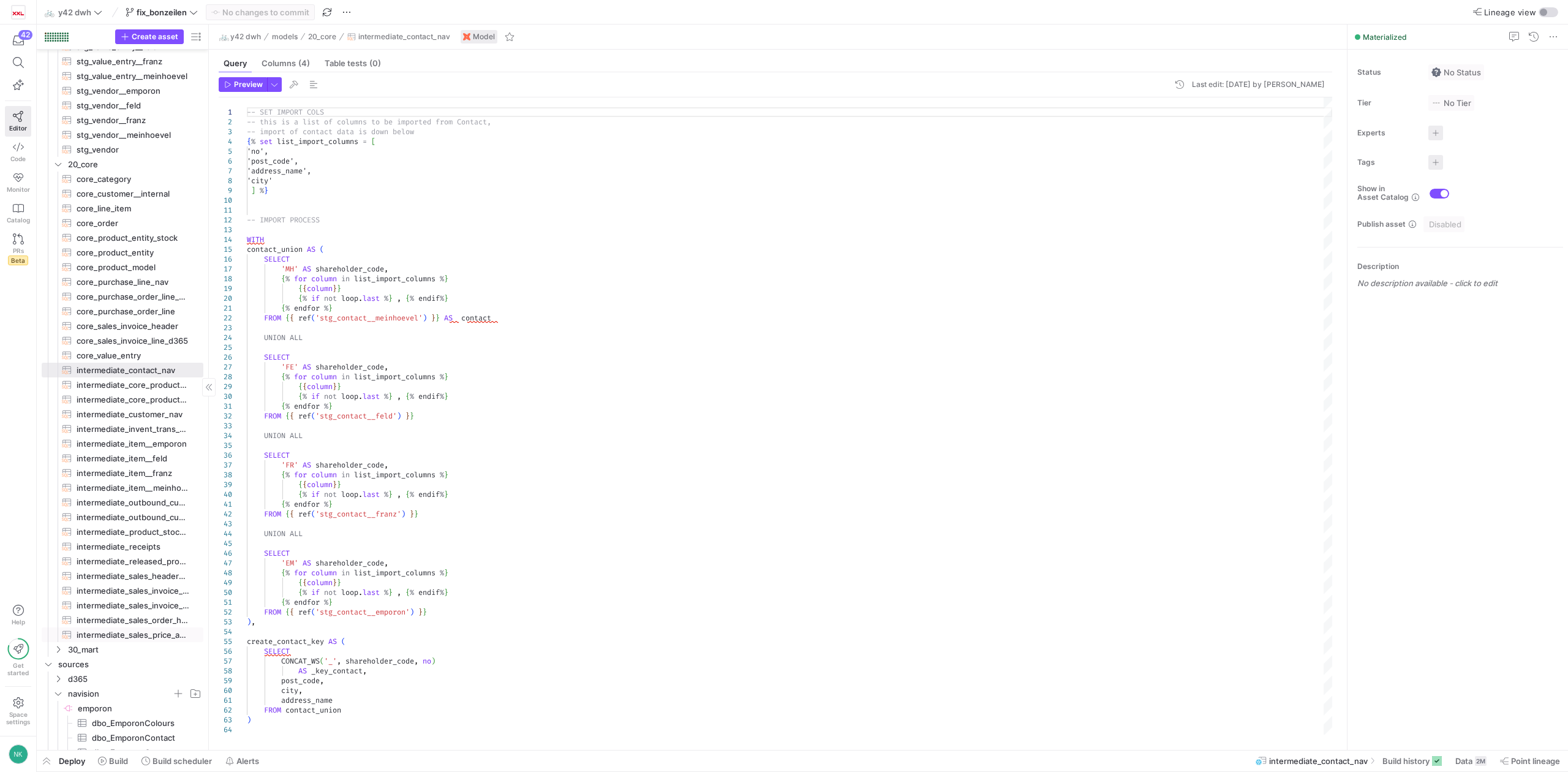
scroll to position [718, 0]
click at [144, 324] on span "core_sales_invoice_header​​​​​​​​​​" at bounding box center [133, 324] width 113 height 14
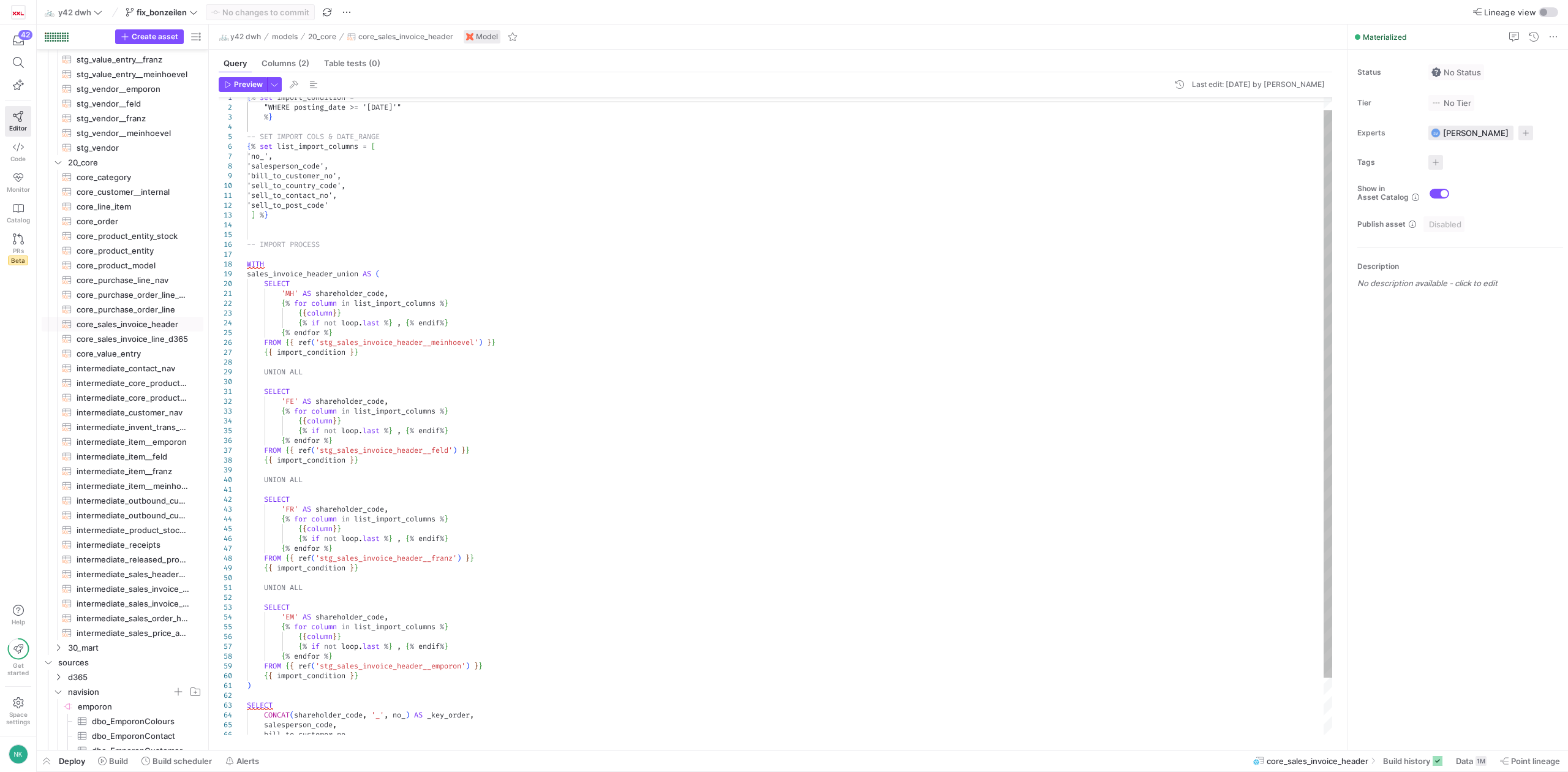
click at [326, 198] on div "{ % set import_condition = "WHERE posting_date >= '[DATE]'" % } -- SET IMPORT C…" at bounding box center [789, 440] width 1085 height 716
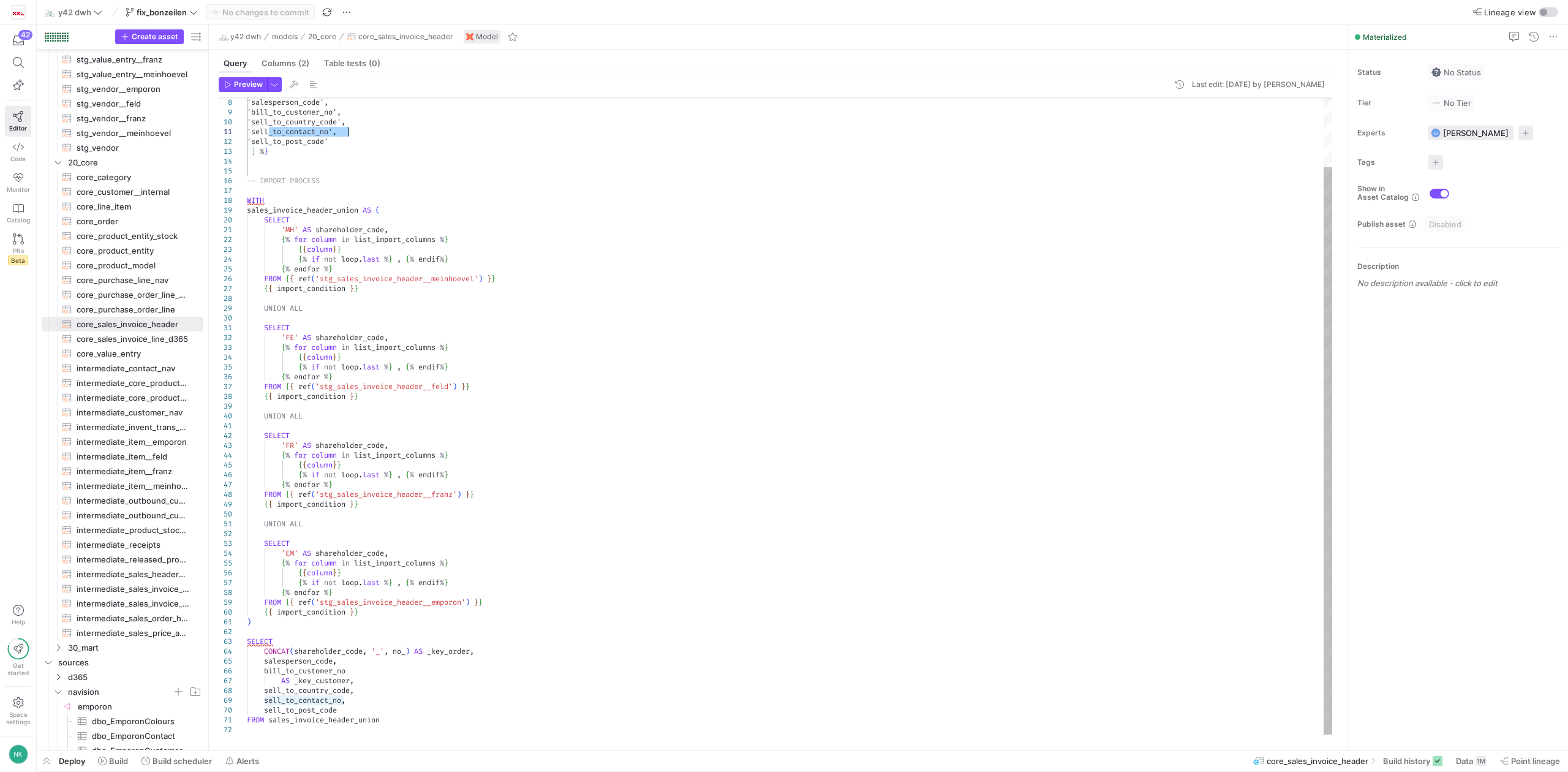
type textarea ") SELECT CONCAT(shareholder_code, '_', no_) AS _key_order, salesperson_code, bi…"
click at [343, 714] on div "'salesperson_code', 'bill_to_customer_no', 'sell_to_country_code', 'sell_to_con…" at bounding box center [789, 377] width 1085 height 716
click at [273, 87] on span "button" at bounding box center [274, 84] width 13 height 13
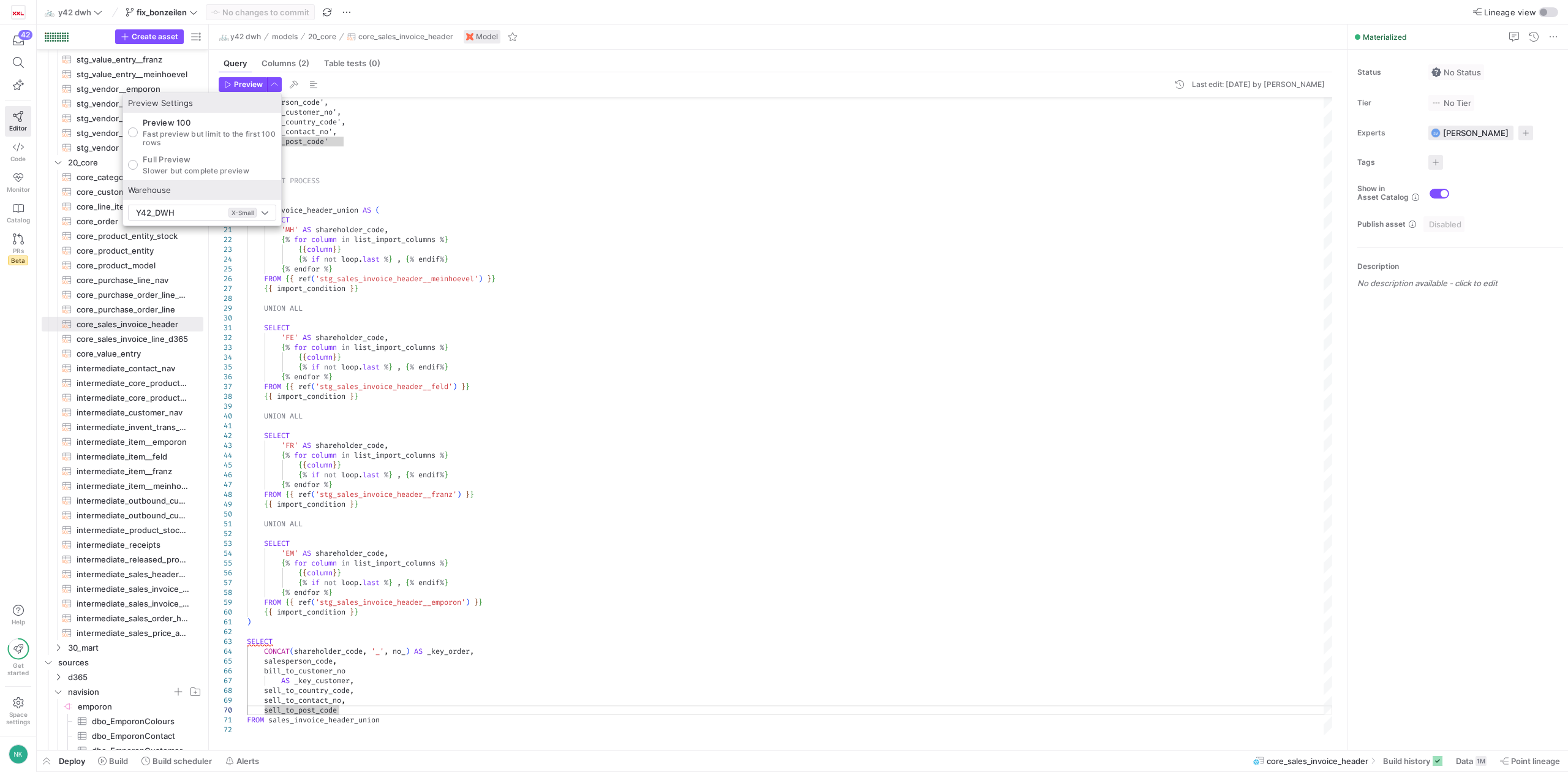
click at [436, 244] on div at bounding box center [784, 386] width 1568 height 772
click at [292, 86] on span "button" at bounding box center [294, 84] width 15 height 15
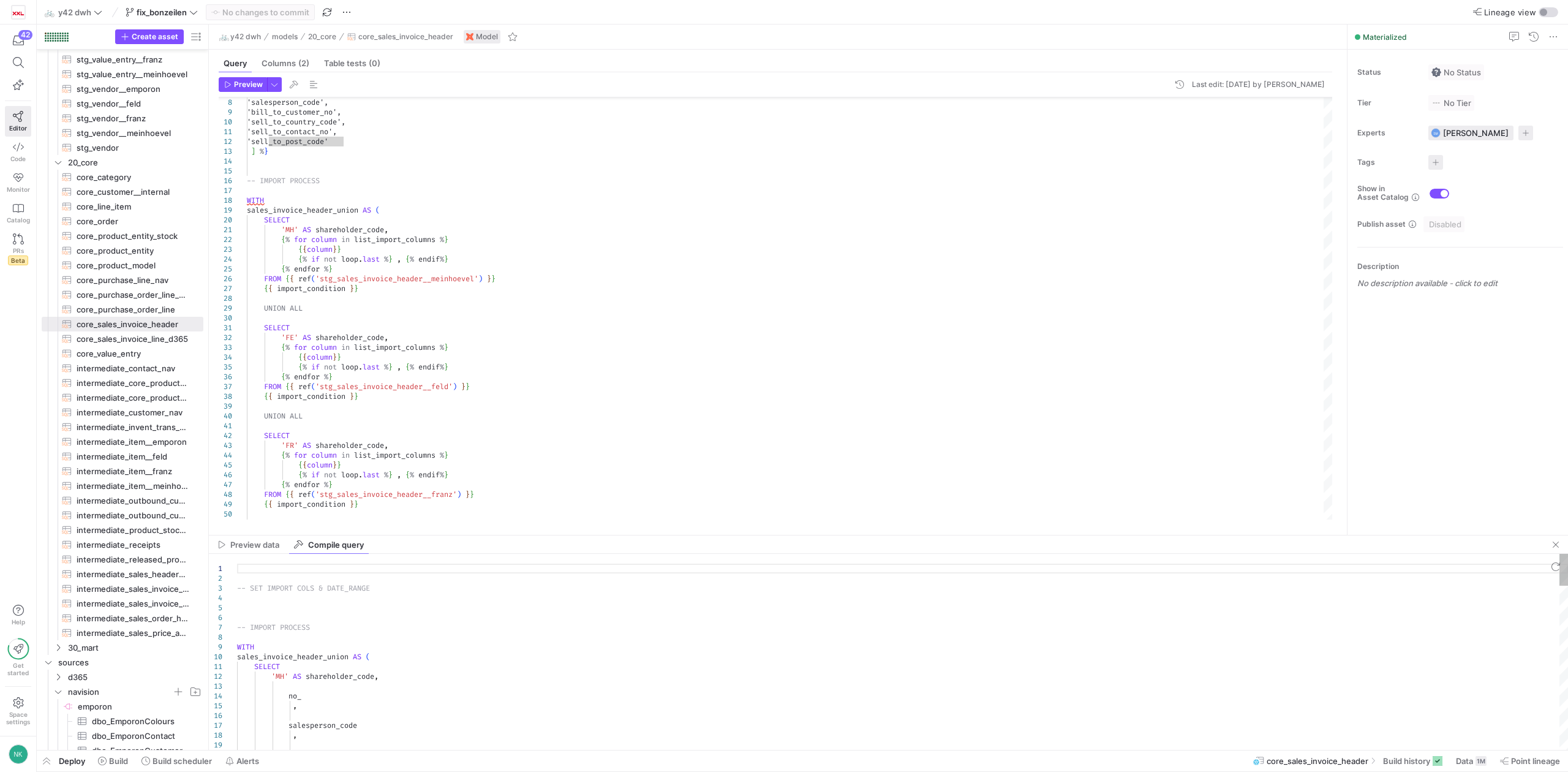
type textarea "-- SET IMPORT COLS & DATE_RANGE -- IMPORT PROCESS WITH sales_invoice_header_uni…"
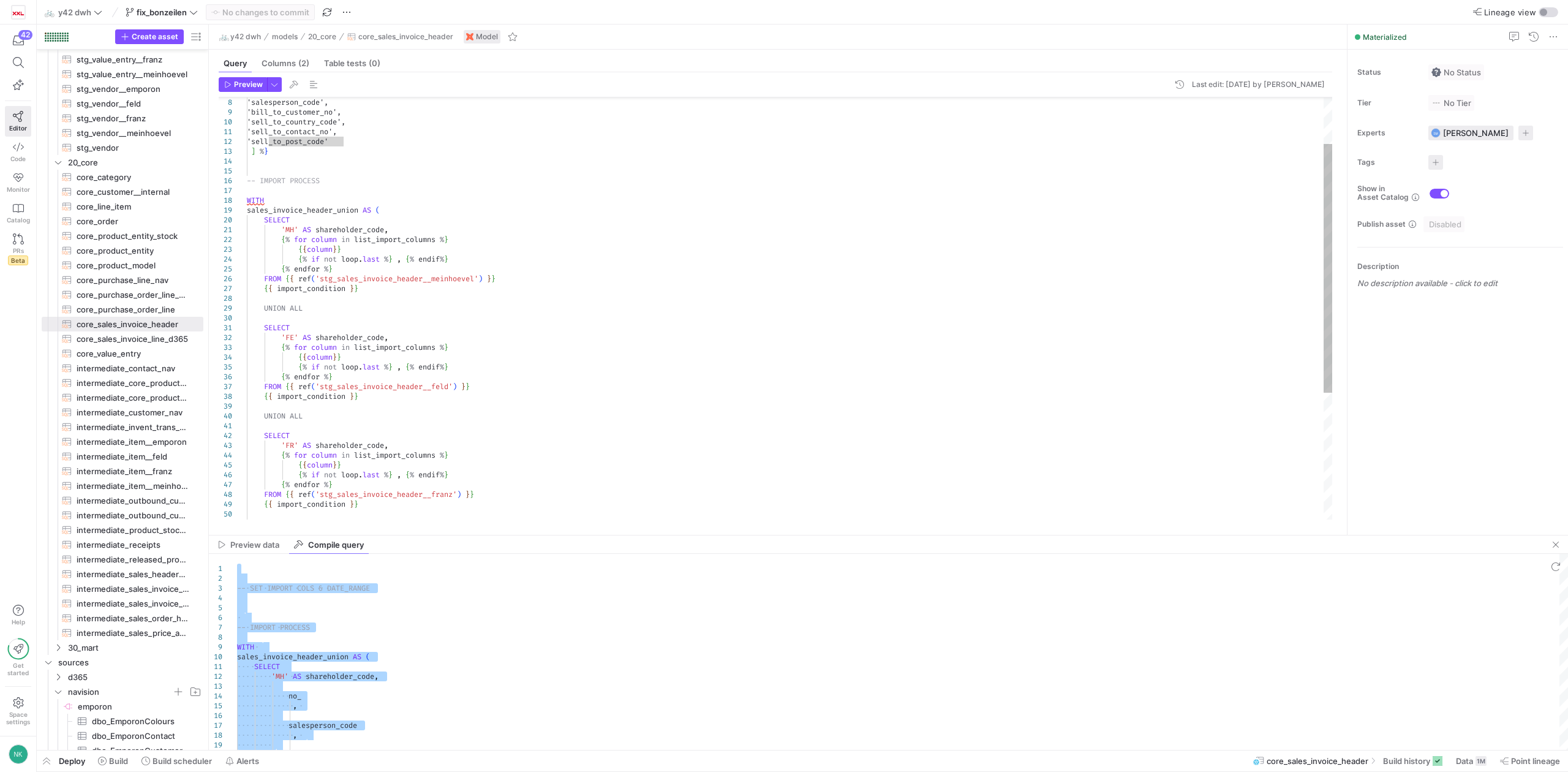
click at [456, 451] on div "'salesperson_code', 'bill_to_customer_no', 'sell_to_country_code', 'sell_to_con…" at bounding box center [789, 377] width 1085 height 716
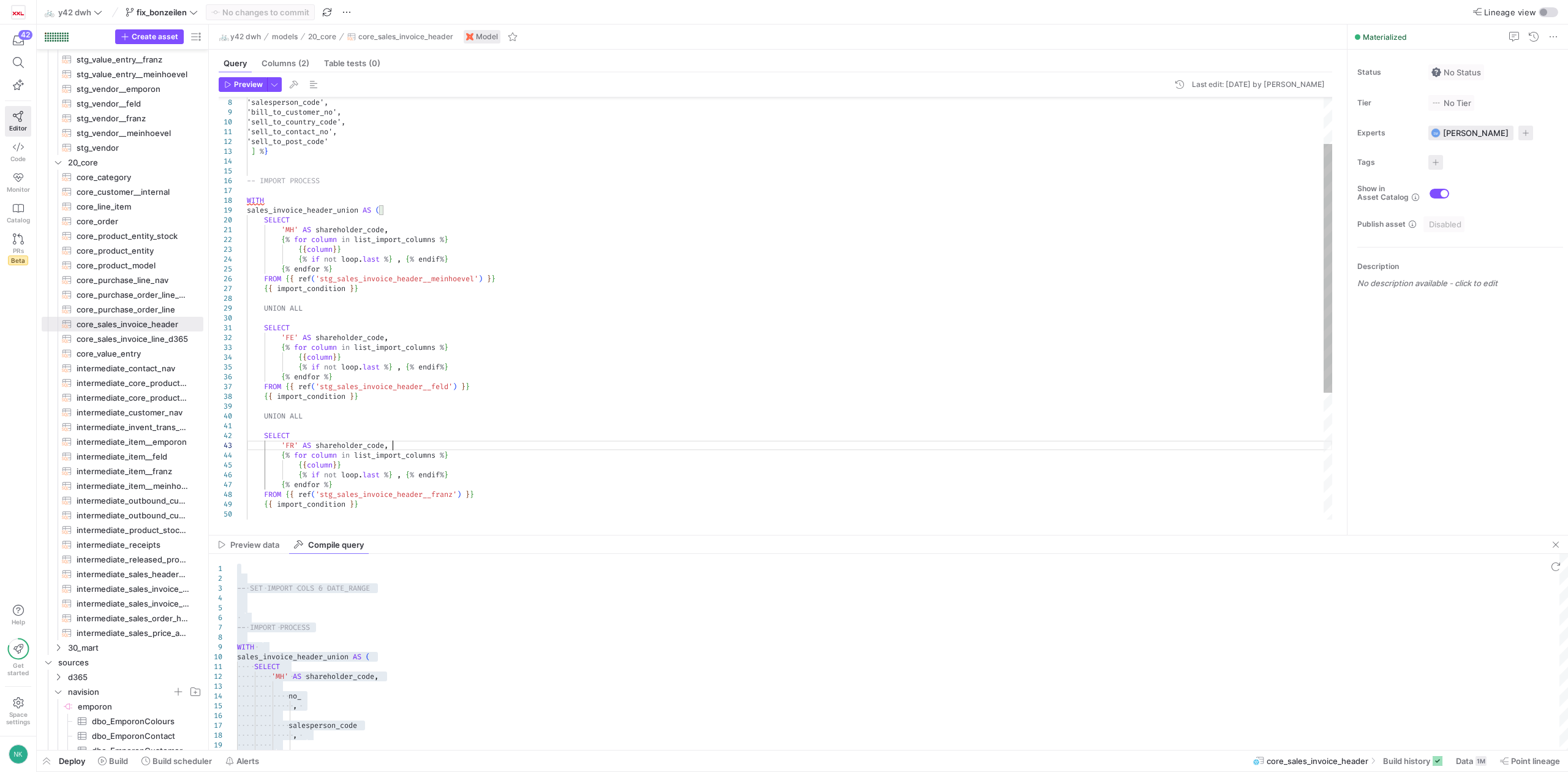
scroll to position [0, 91]
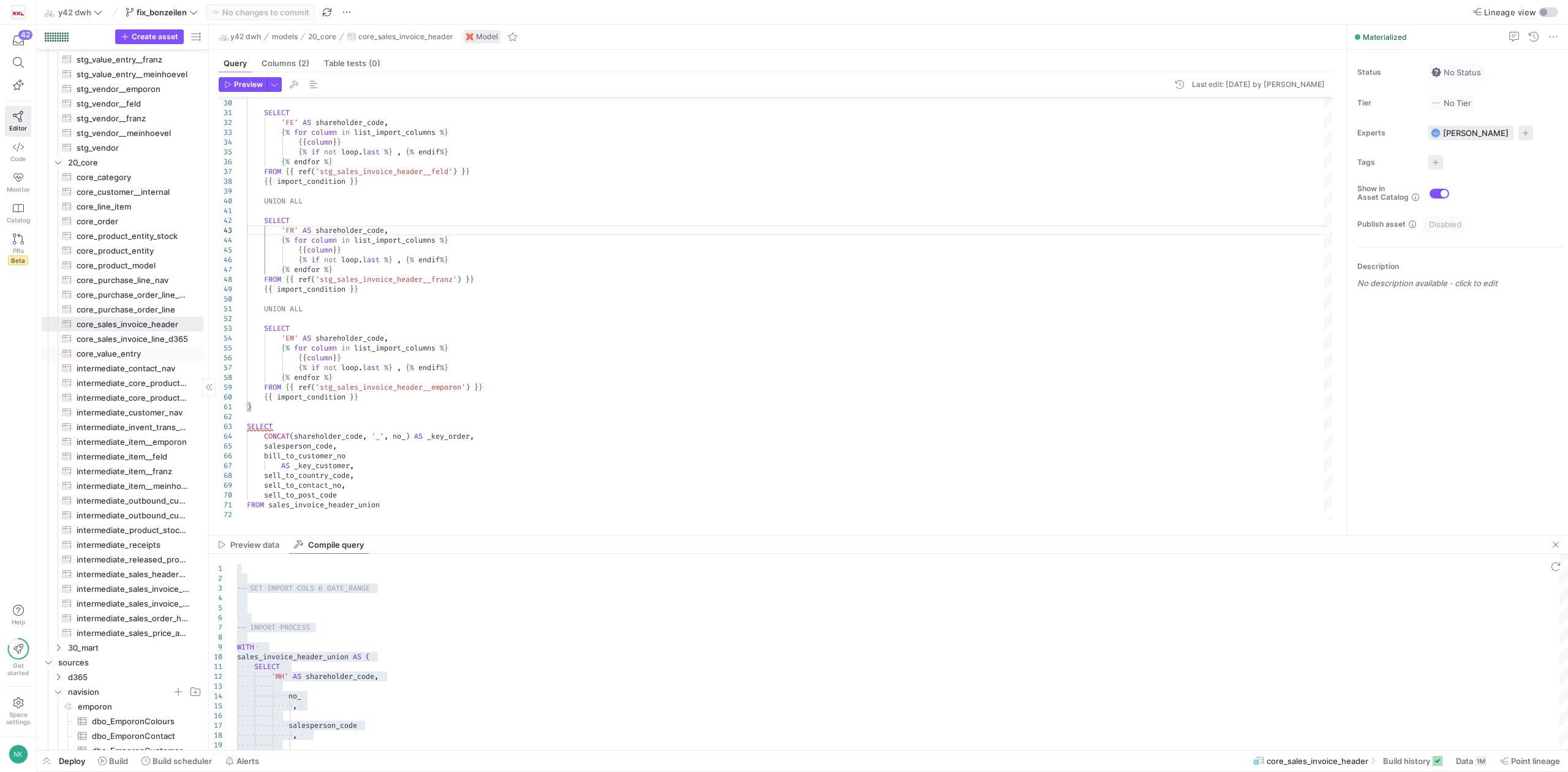
click at [125, 354] on span "core_value_entry​​​​​​​​​​" at bounding box center [133, 354] width 113 height 14
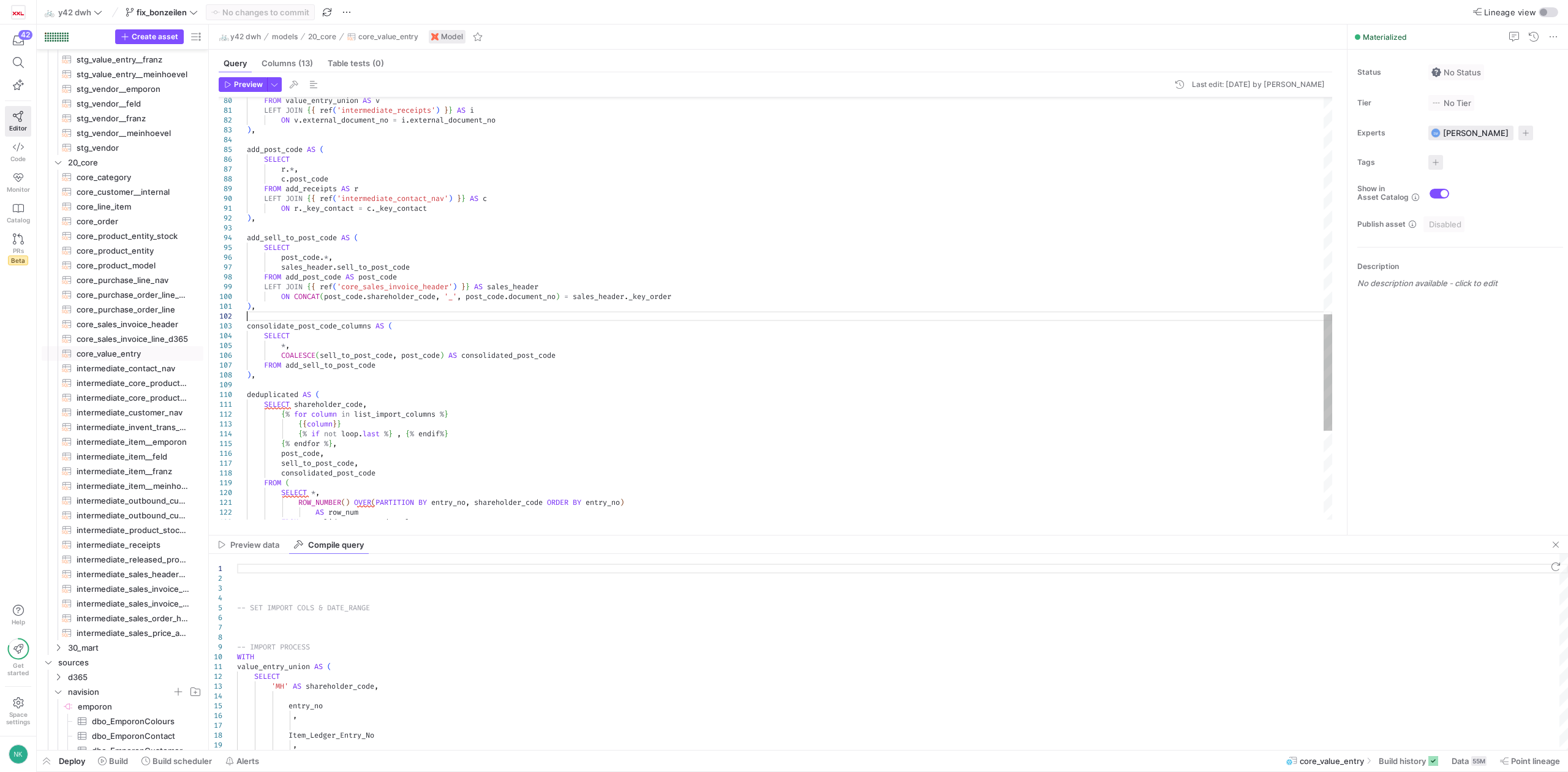
type textarea "), consolidate_post_code_columns AS ( SELECT *, COALESCE(sell_to_post_code, pos…"
click at [463, 318] on div "c . post_code FROM add_receipts AS r LEFT JOIN { { ref ( 'intermediate_contact_…" at bounding box center [789, 76] width 1085 height 1530
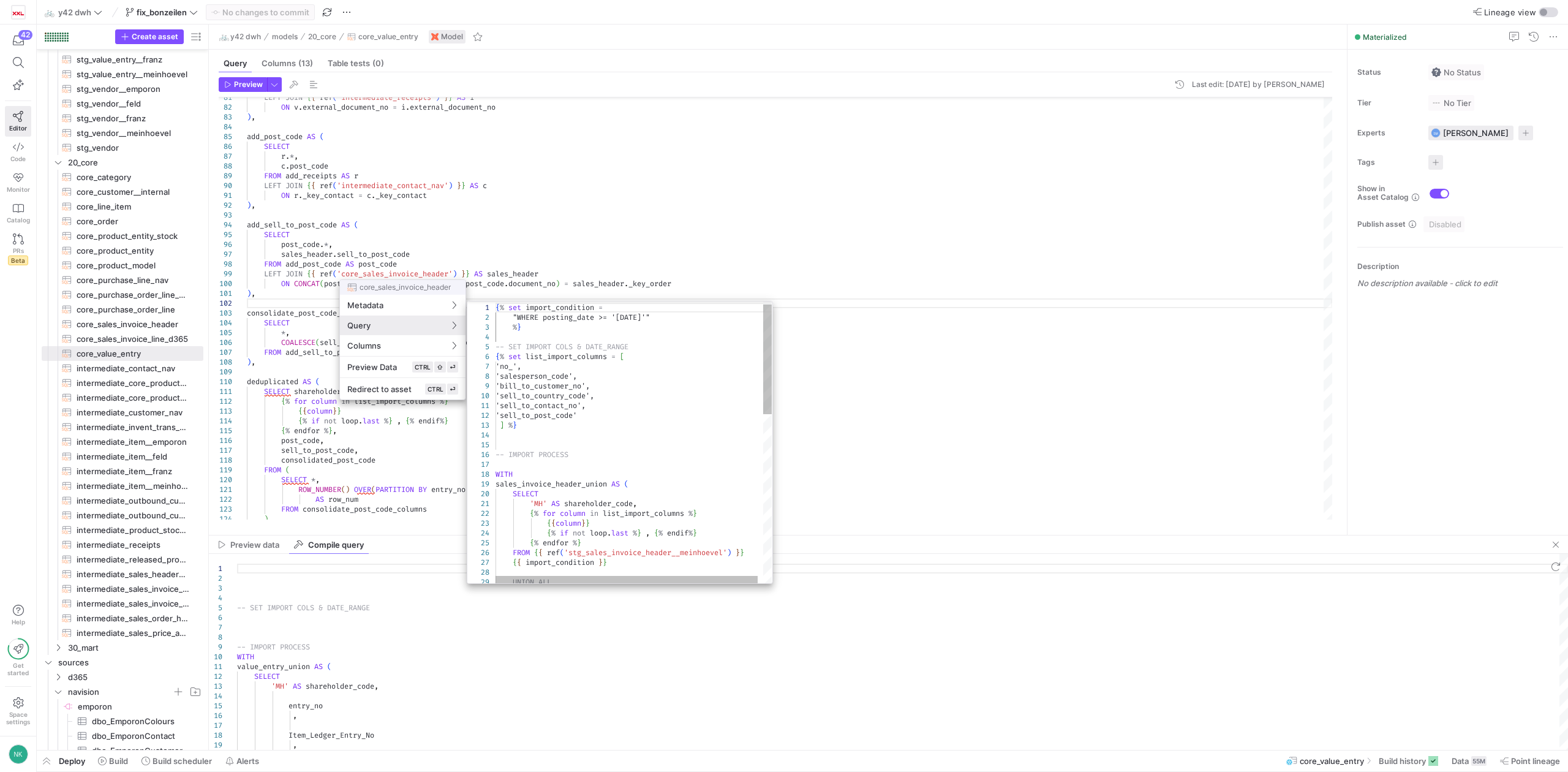
click at [558, 408] on div "{ % set import_condition = "WHERE posting_date >= '[DATE]'" % } -- SET IMPORT C…" at bounding box center [636, 654] width 282 height 723
type textarea "'sell_to_contact_no', 'sell_to_post_code' ] %} -- IMPORT PROCESS WITH sales_inv…"
click at [558, 408] on div "{ % set import_condition = "WHERE posting_date >= '[DATE]'" % } -- SET IMPORT C…" at bounding box center [636, 654] width 282 height 723
click at [680, 205] on div at bounding box center [784, 386] width 1568 height 772
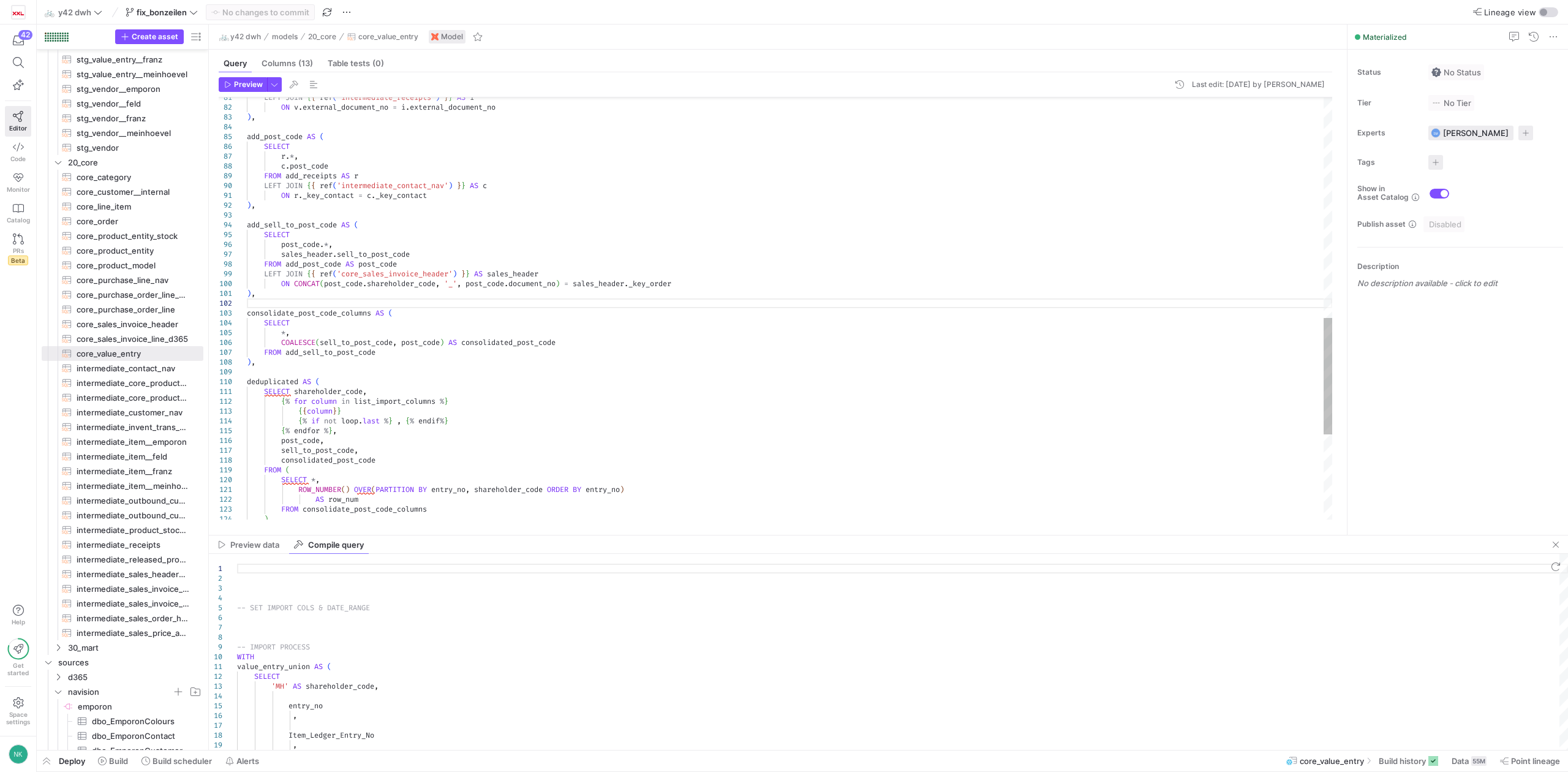
click at [371, 257] on div "c . post_code FROM add_receipts AS r LEFT JOIN { { ref ( 'intermediate_contact_…" at bounding box center [789, 63] width 1085 height 1530
type textarea "), consolidate_post_code_columns AS ( SELECT *, COALESCE(sell_to_post_code, pos…"
click at [454, 344] on div "c . post_code FROM add_receipts AS r LEFT JOIN { { ref ( 'intermediate_contact_…" at bounding box center [789, 63] width 1085 height 1530
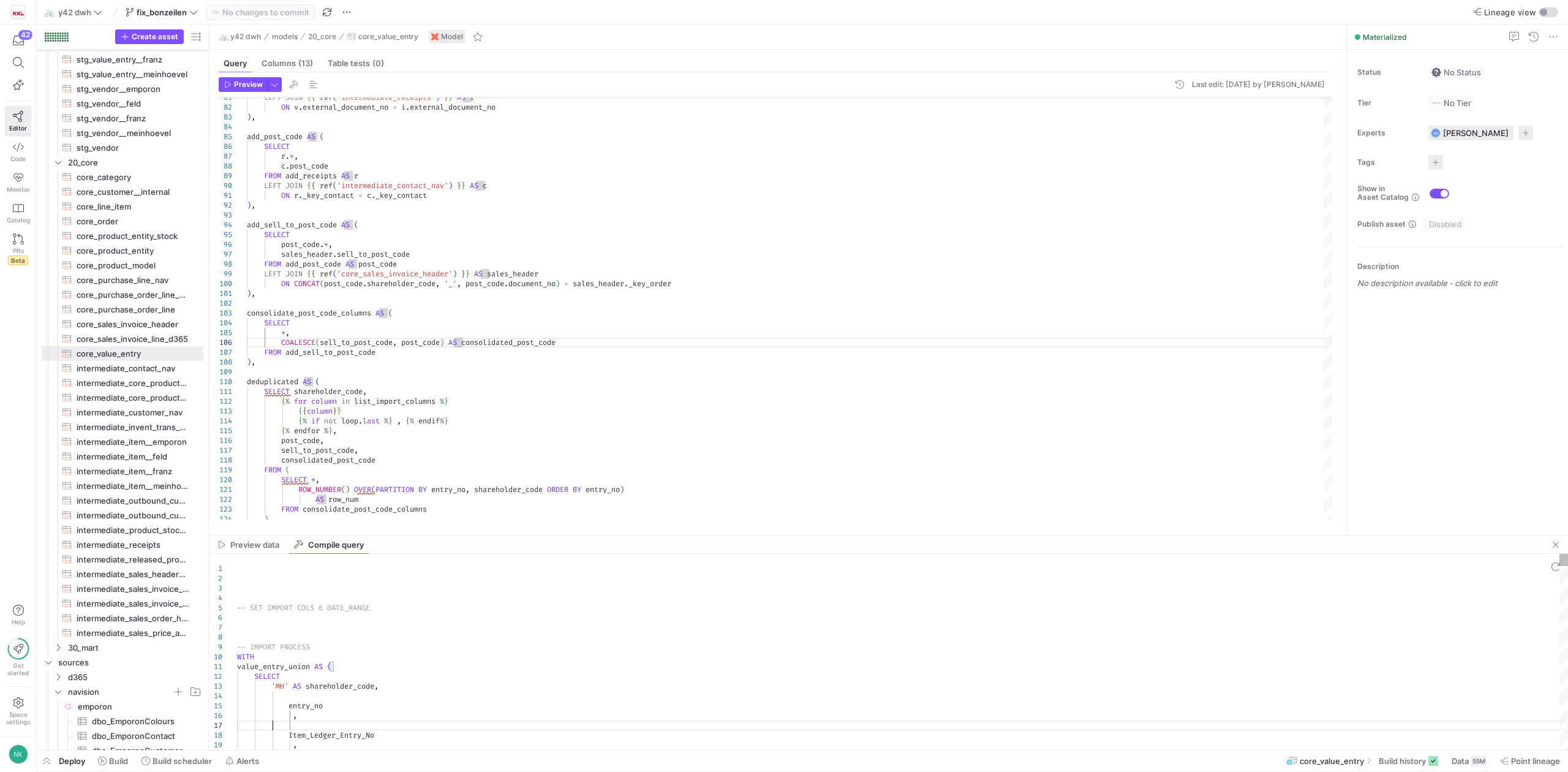
type textarea "-- SET IMPORT COLS & DATE_RANGE -- IMPORT PROCESS WITH …FROM deduplicated"
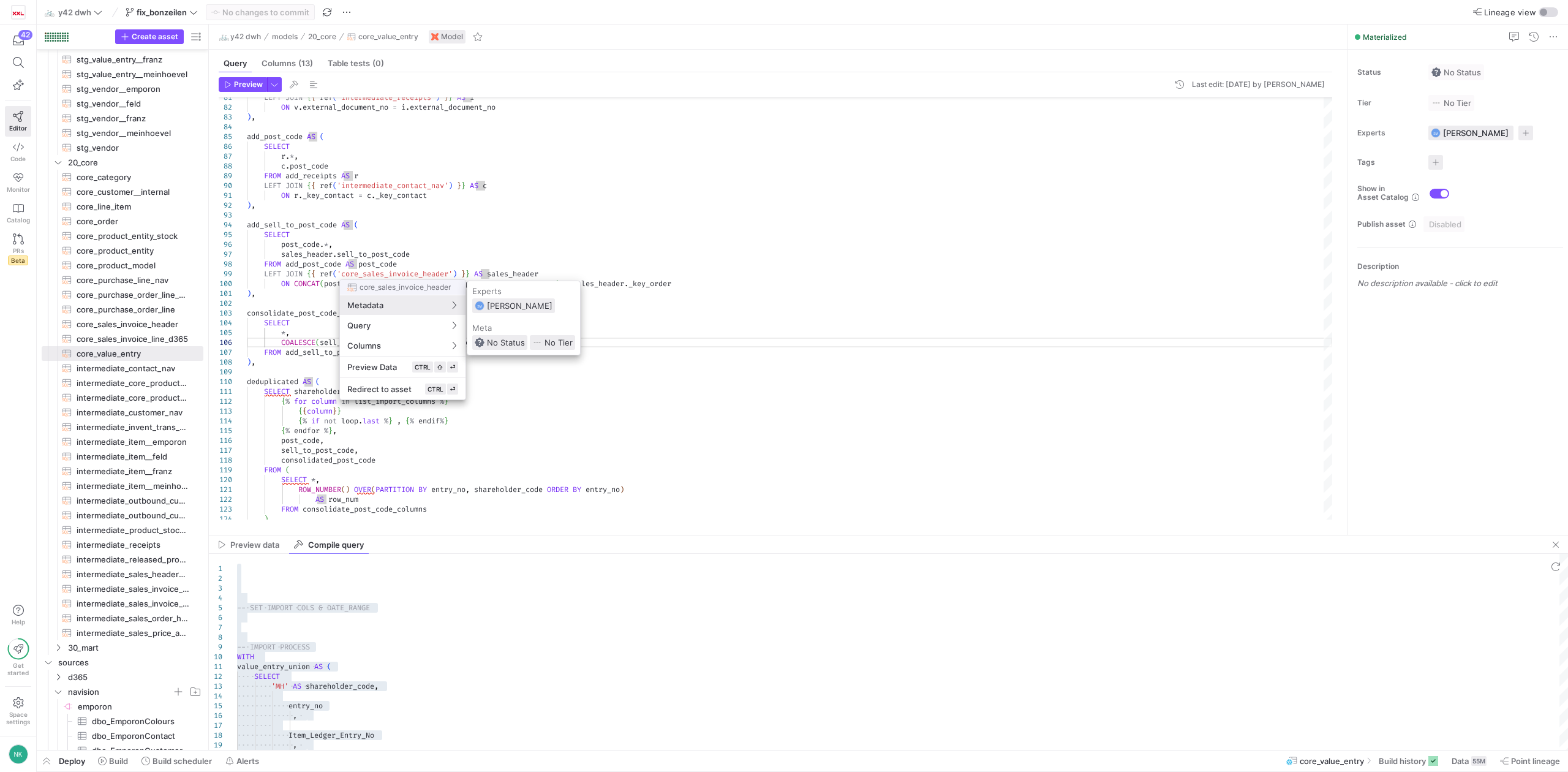
click at [510, 436] on div at bounding box center [784, 386] width 1568 height 772
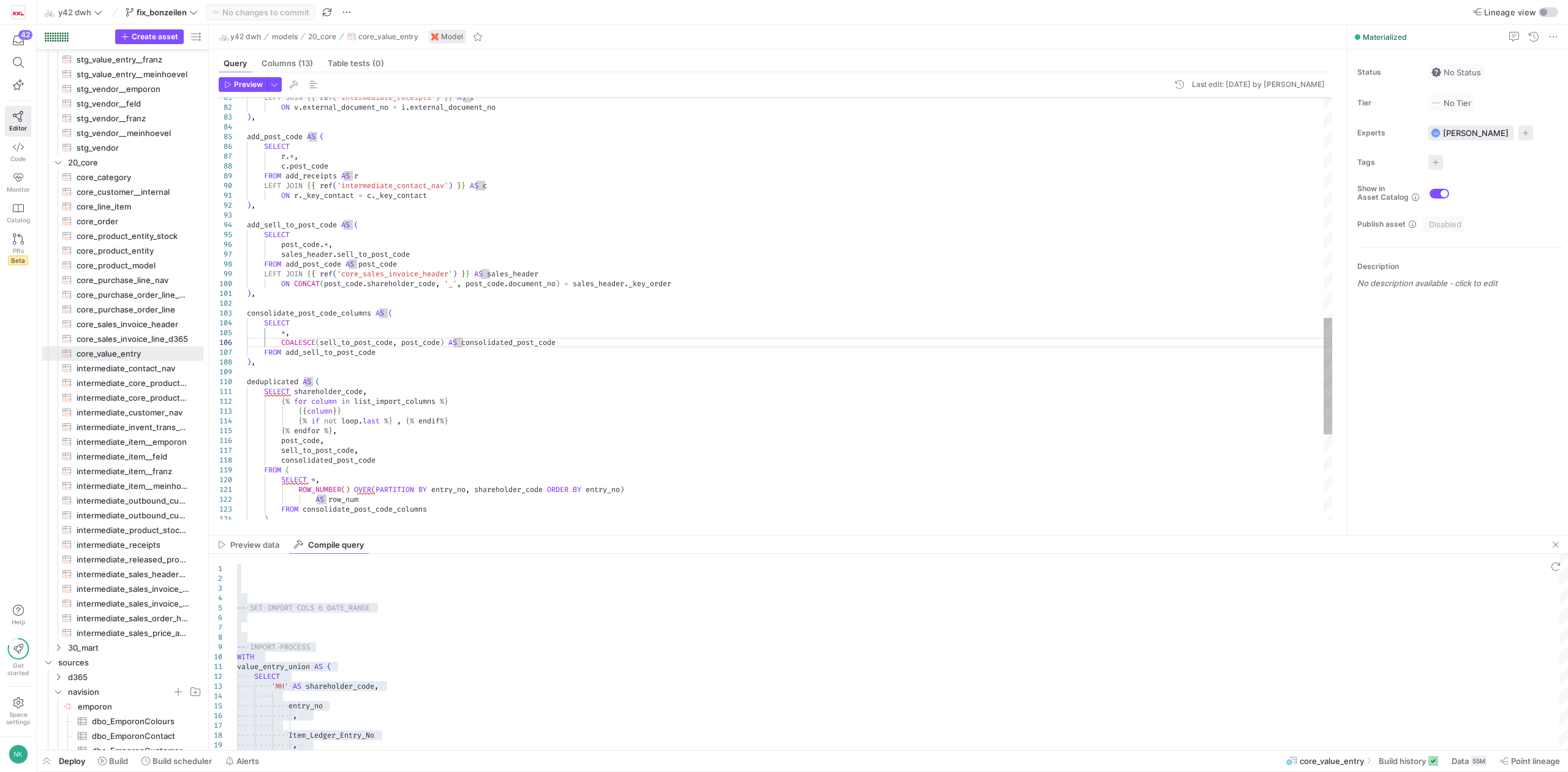
type textarea "ON r._key_contact = c._key_contact ), add_sell_to_post_code AS ( SELECT post_co…"
click at [374, 256] on div "c . post_code FROM add_receipts AS r LEFT JOIN { { ref ( 'intermediate_contact_…" at bounding box center [789, 63] width 1085 height 1530
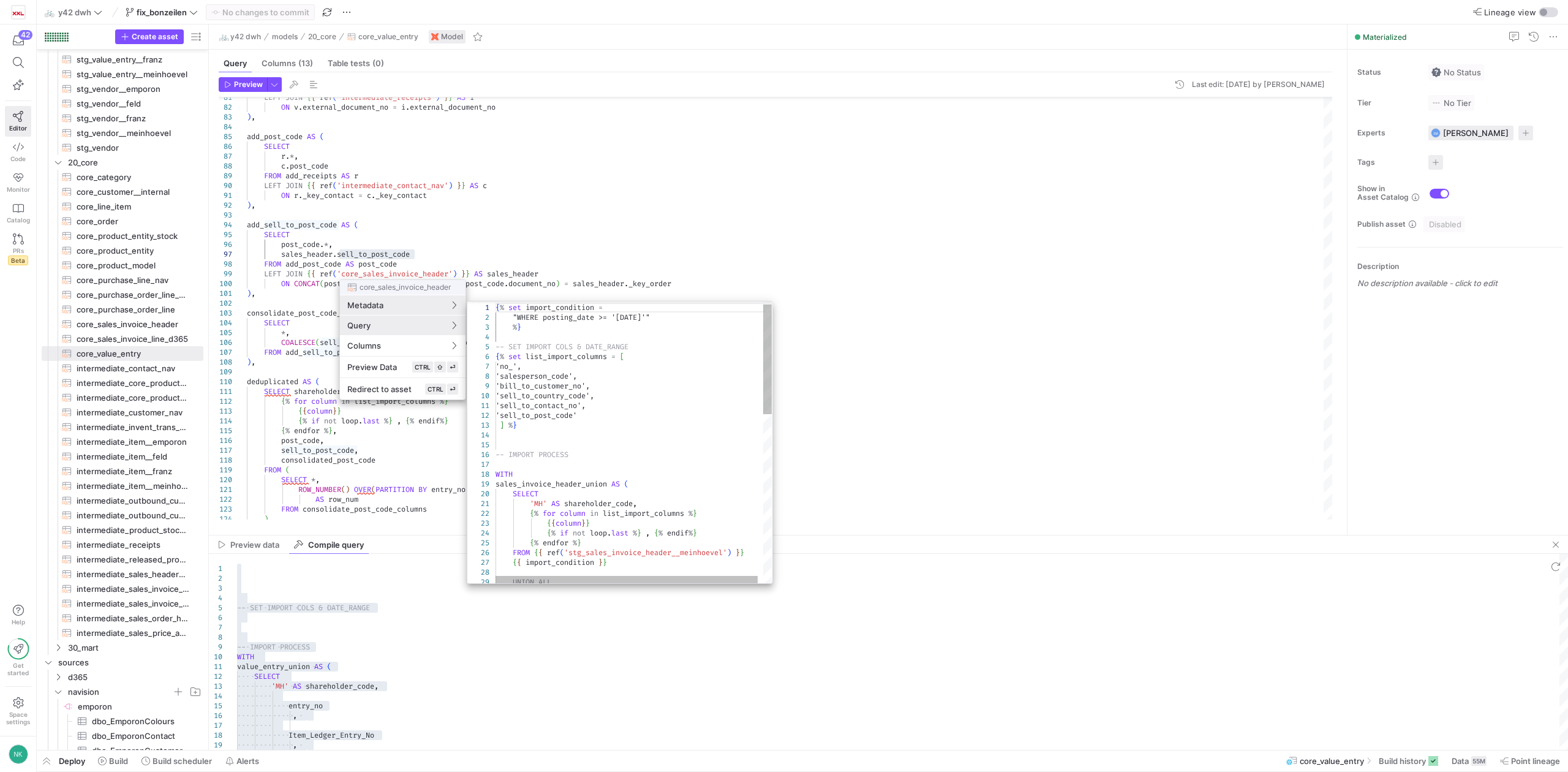
type textarea "'sell_to_contact_no', 'sell_to_post_code' ] %} -- IMPORT PROCESS WITH sales_inv…"
click at [558, 406] on div "{ % set import_condition = "WHERE posting_date >= '[DATE]'" % } -- SET IMPORT C…" at bounding box center [636, 654] width 282 height 723
